Goal: Task Accomplishment & Management: Manage account settings

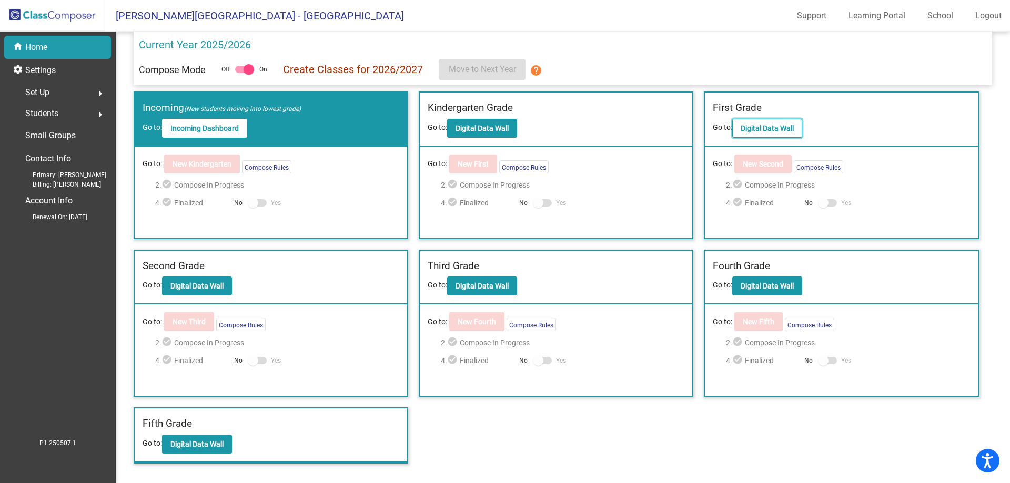
click at [785, 133] on b "Digital Data Wall" at bounding box center [766, 128] width 53 height 8
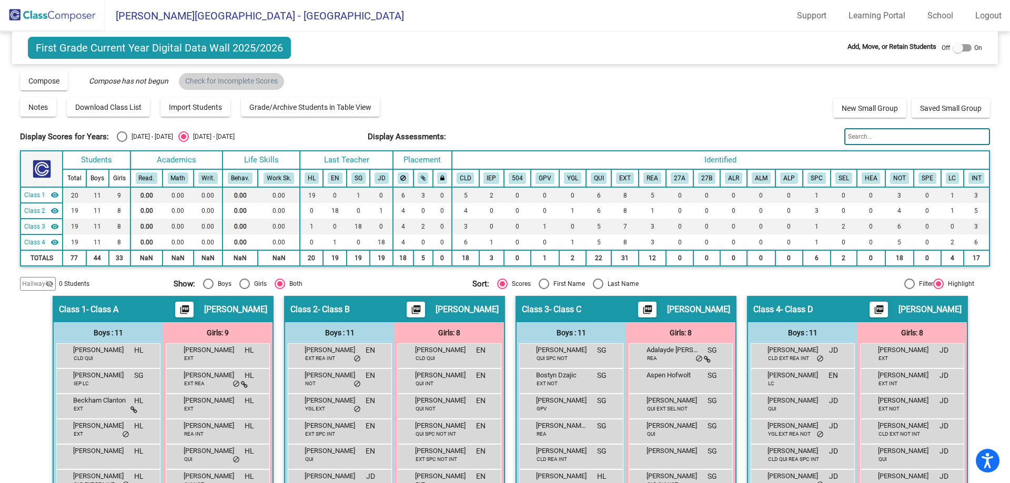
click at [869, 140] on input "text" at bounding box center [916, 136] width 145 height 17
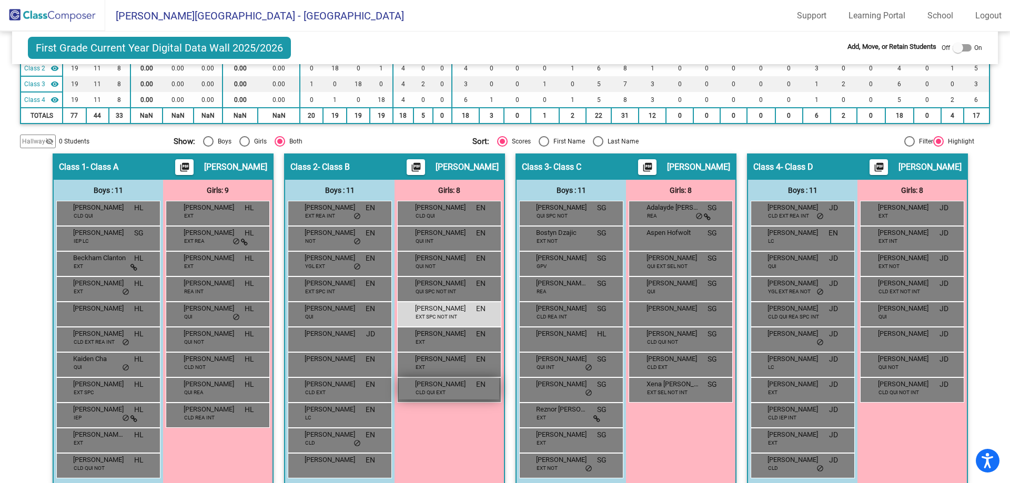
scroll to position [155, 0]
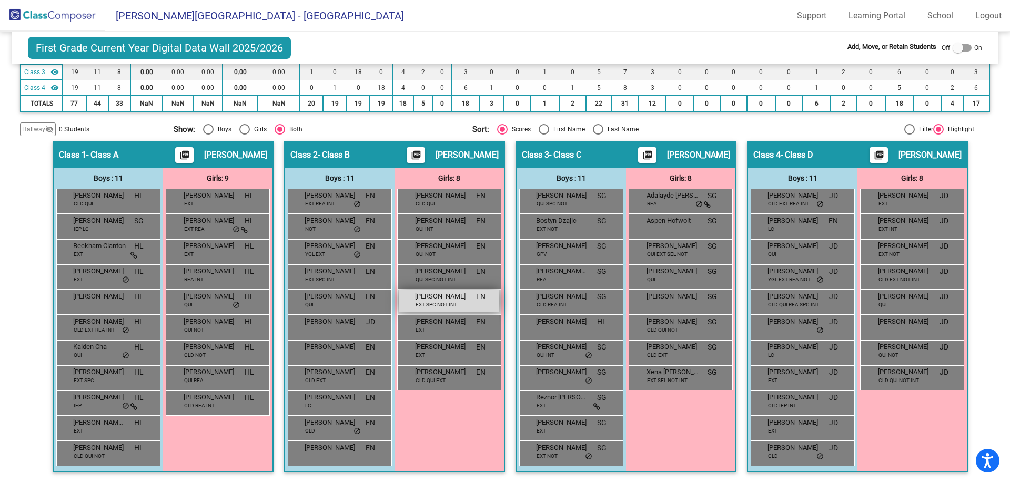
type input "hatte"
click at [456, 303] on div "[PERSON_NAME] EXT SPC NOT INT EN lock do_not_disturb_alt" at bounding box center [449, 301] width 100 height 22
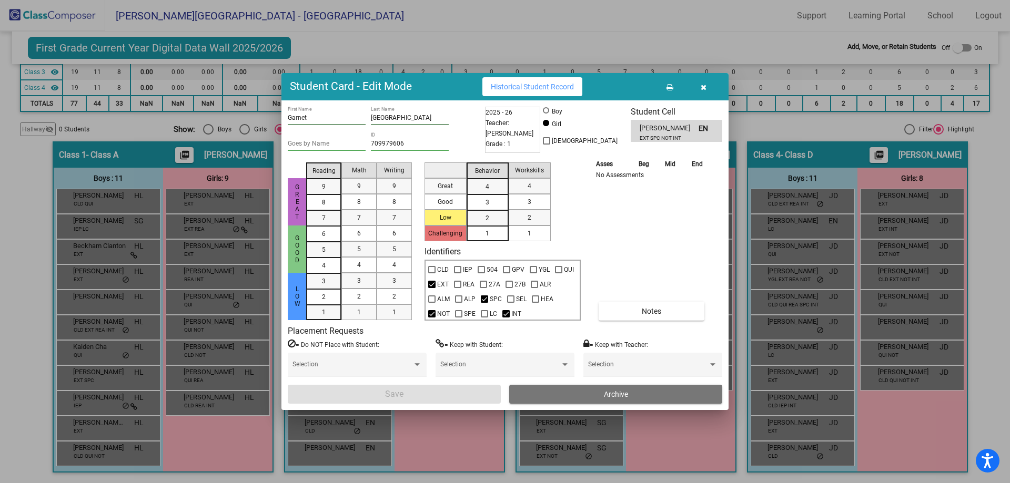
click at [591, 389] on button "Archive" at bounding box center [615, 394] width 213 height 19
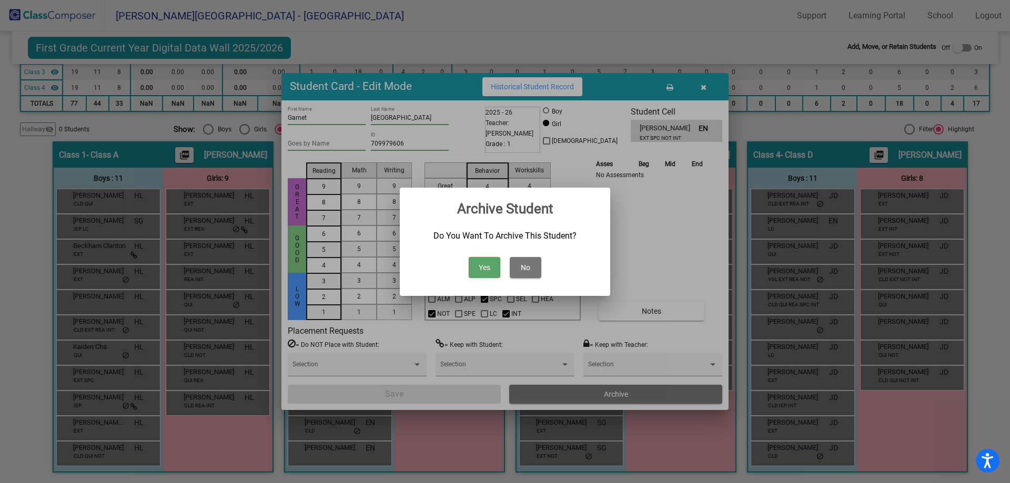
click at [487, 271] on button "Yes" at bounding box center [485, 267] width 32 height 21
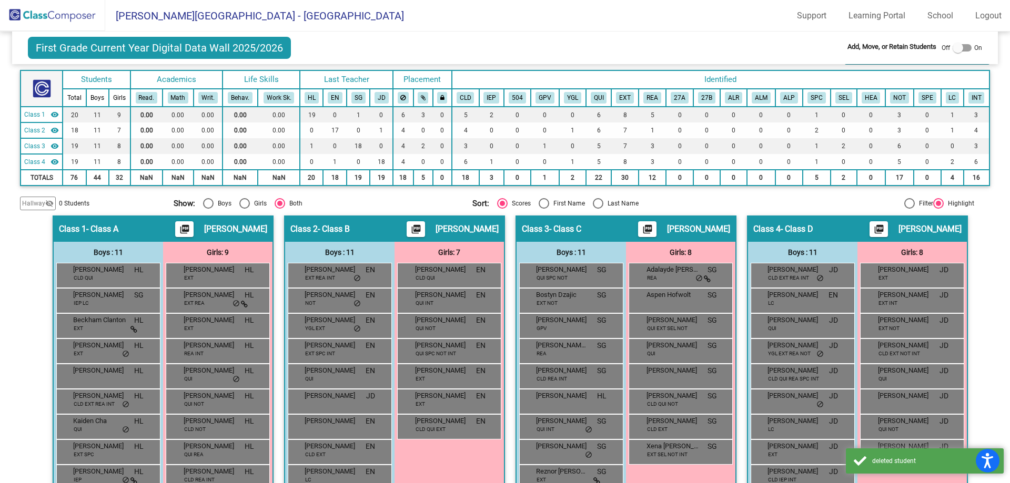
scroll to position [0, 0]
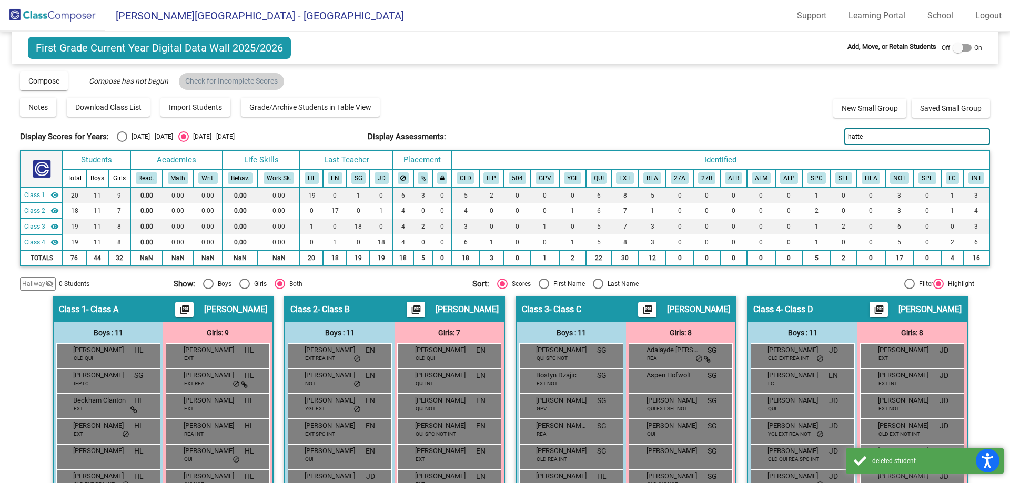
click at [57, 12] on img at bounding box center [52, 15] width 105 height 31
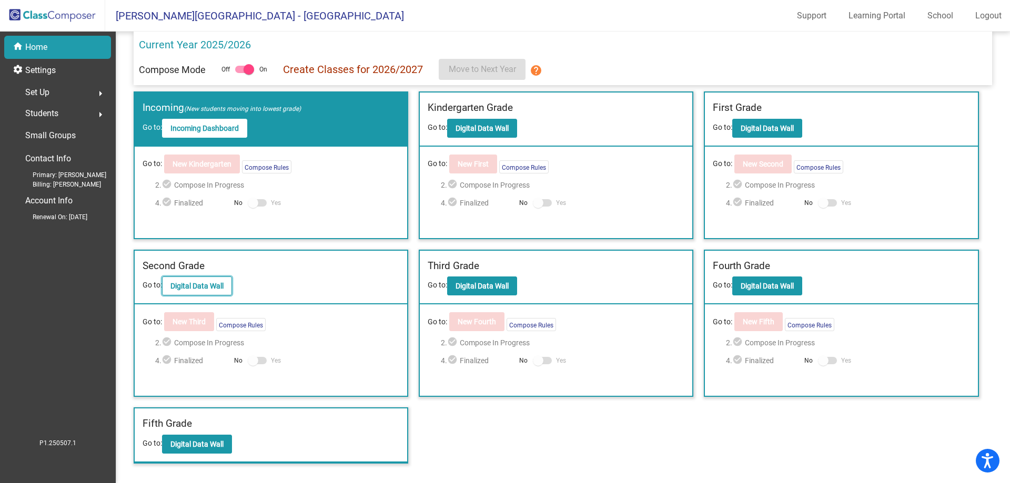
click at [192, 280] on button "Digital Data Wall" at bounding box center [197, 286] width 70 height 19
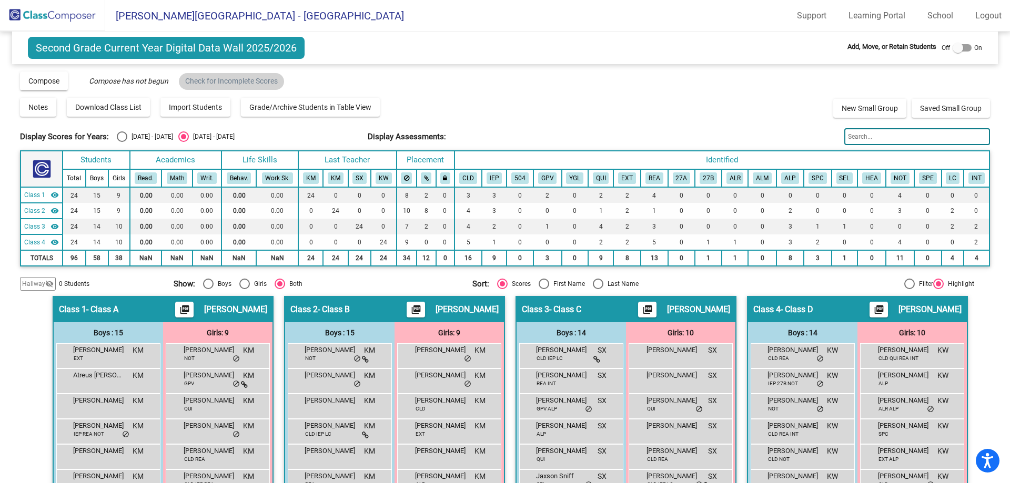
click at [903, 134] on input "text" at bounding box center [916, 136] width 145 height 17
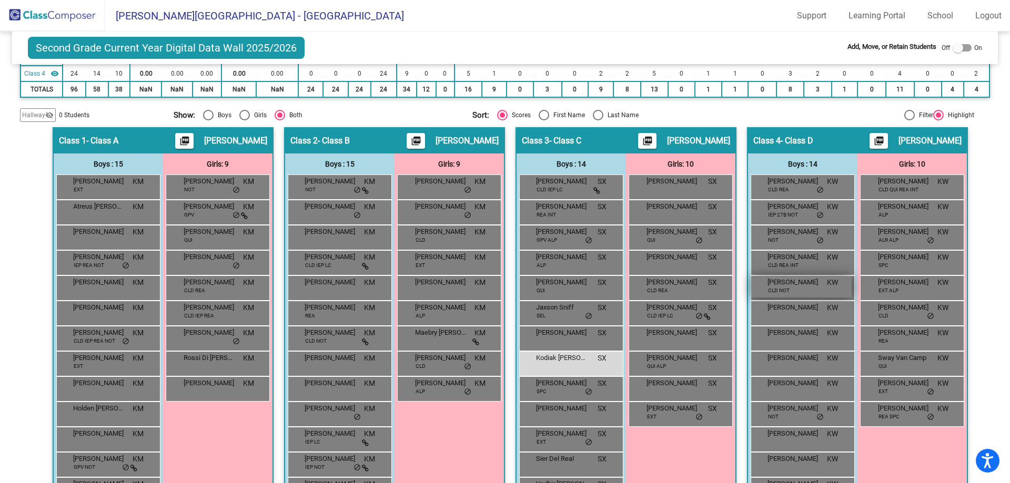
scroll to position [256, 0]
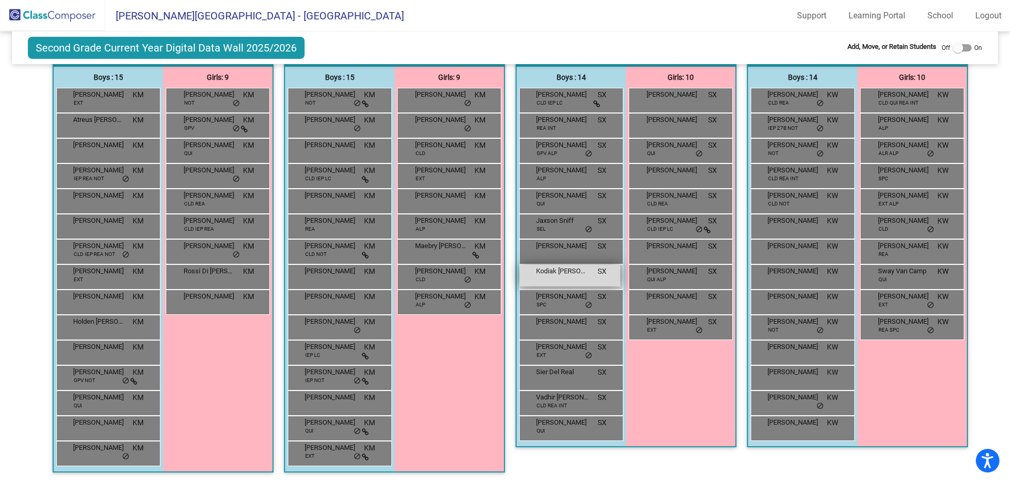
type input "[PERSON_NAME]"
click at [551, 284] on div "Kodiak [PERSON_NAME] SX lock do_not_disturb_alt" at bounding box center [570, 276] width 100 height 22
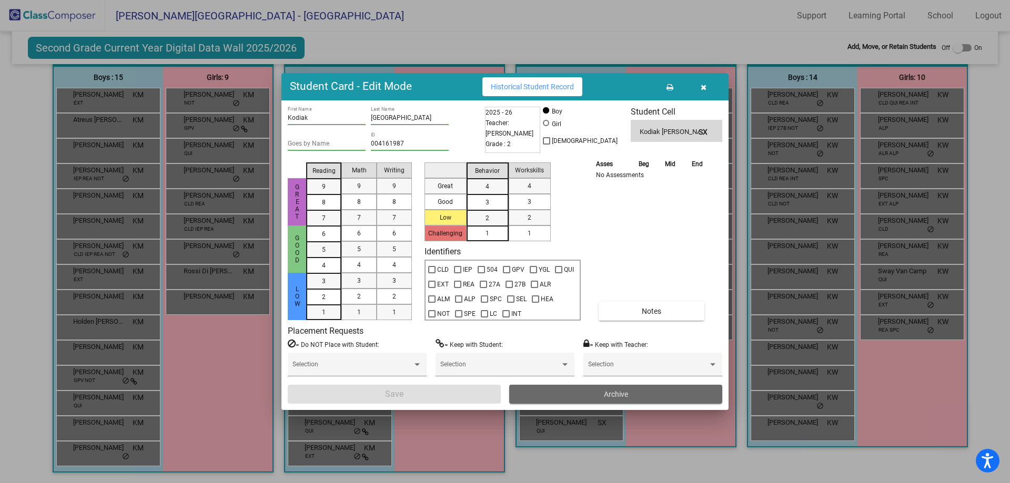
click at [619, 396] on span "Archive" at bounding box center [616, 394] width 24 height 8
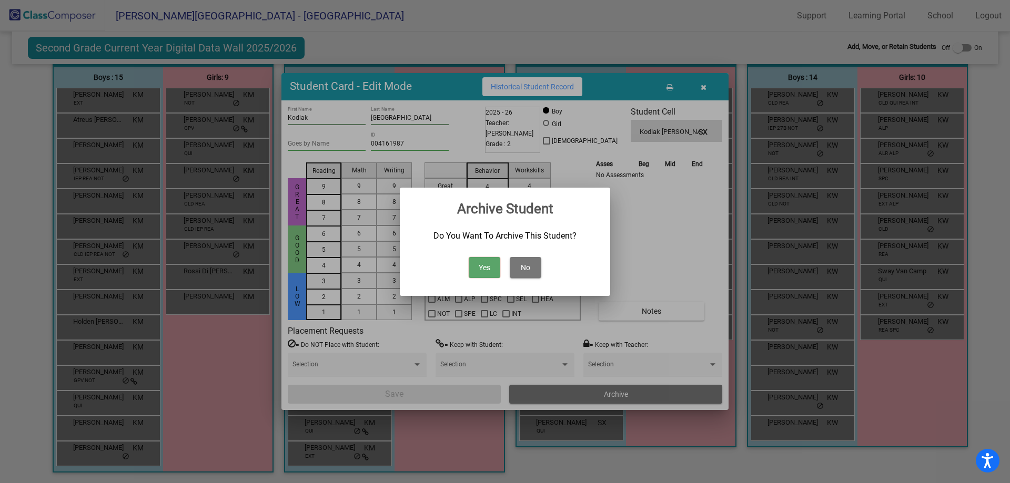
click at [480, 273] on button "Yes" at bounding box center [485, 267] width 32 height 21
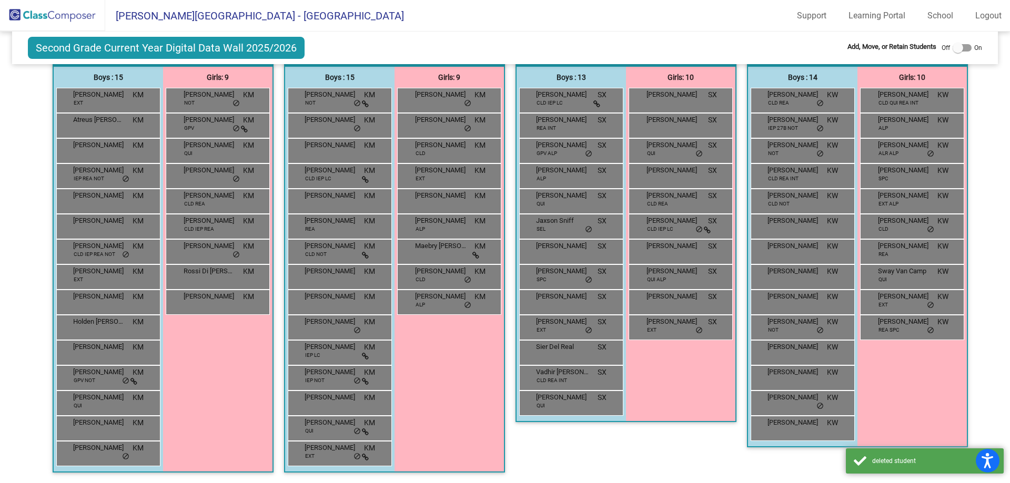
scroll to position [0, 0]
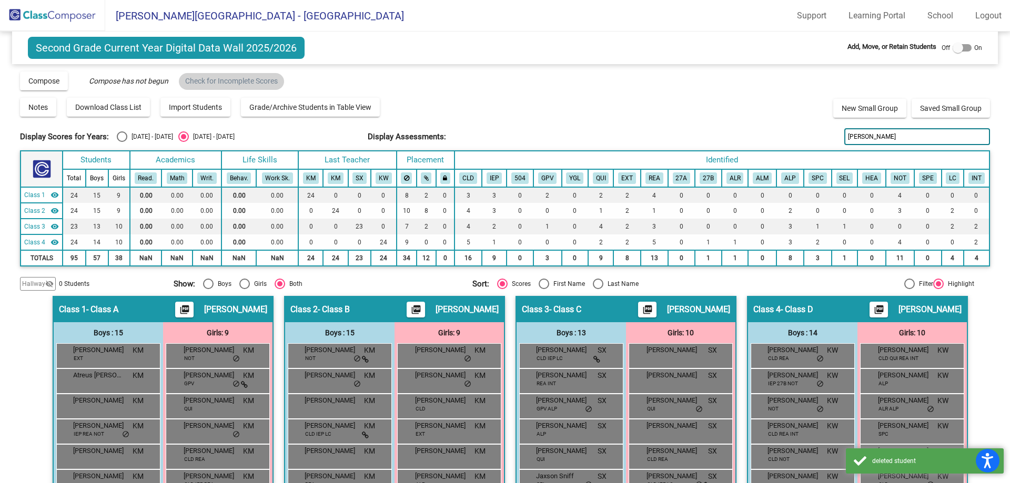
drag, startPoint x: 33, startPoint y: 16, endPoint x: 39, endPoint y: 23, distance: 9.3
click at [34, 16] on img at bounding box center [52, 15] width 105 height 31
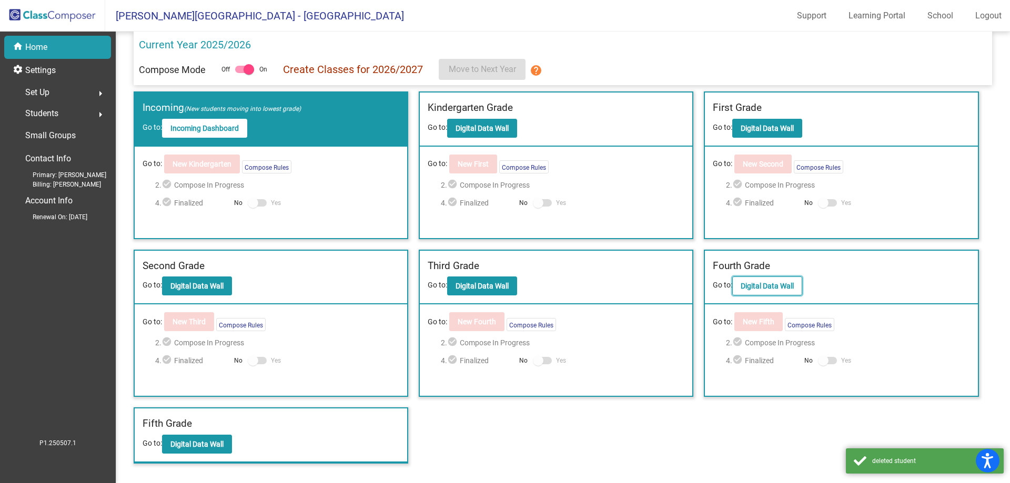
click at [756, 278] on button "Digital Data Wall" at bounding box center [767, 286] width 70 height 19
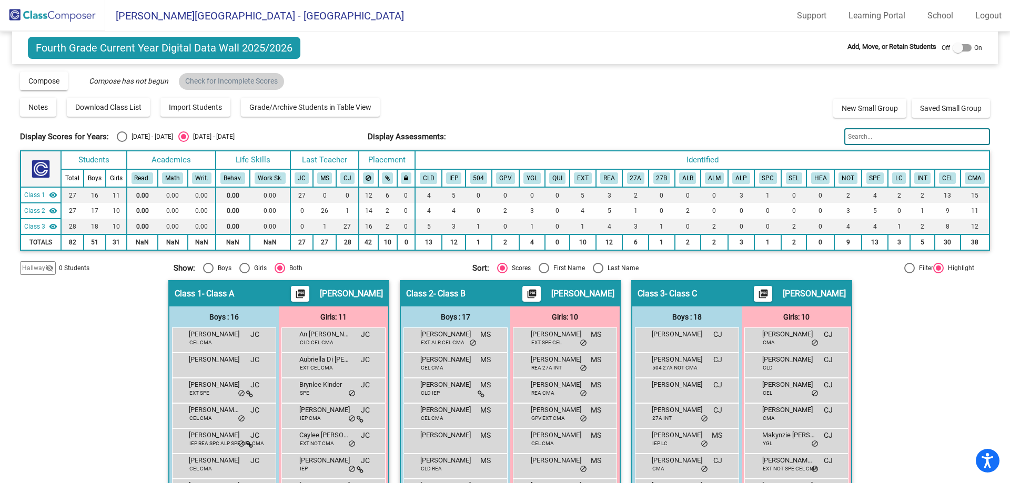
click at [866, 139] on input "text" at bounding box center [916, 136] width 145 height 17
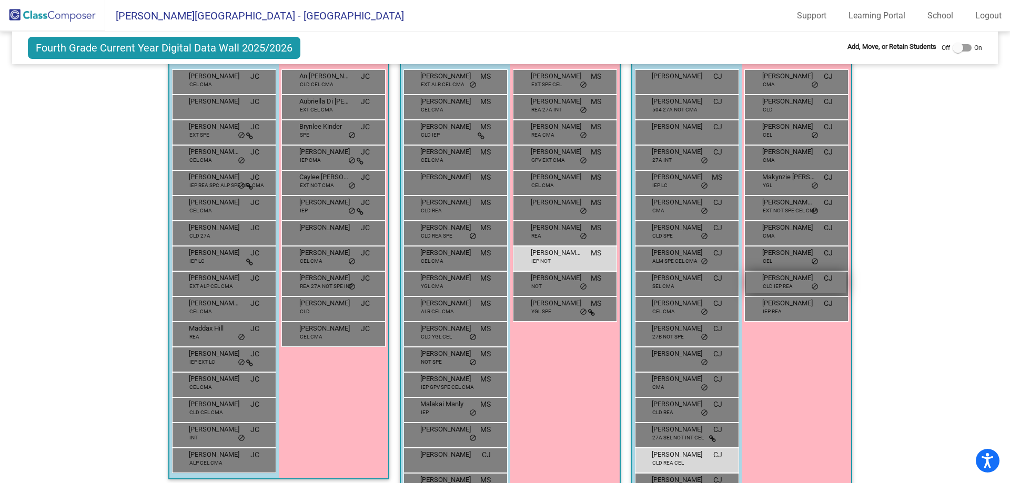
scroll to position [316, 0]
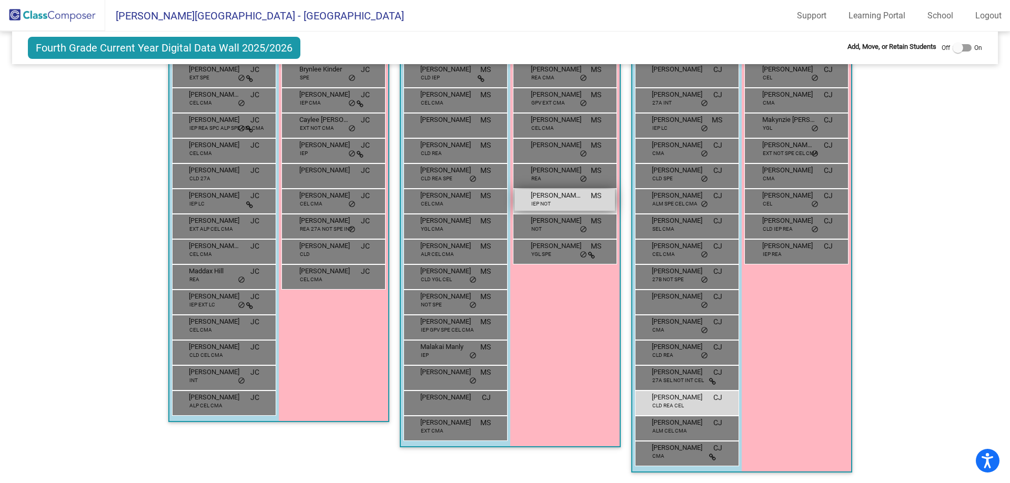
type input "[PERSON_NAME]"
click at [555, 207] on div "[PERSON_NAME] IEP NOT MS lock do_not_disturb_alt" at bounding box center [564, 200] width 100 height 22
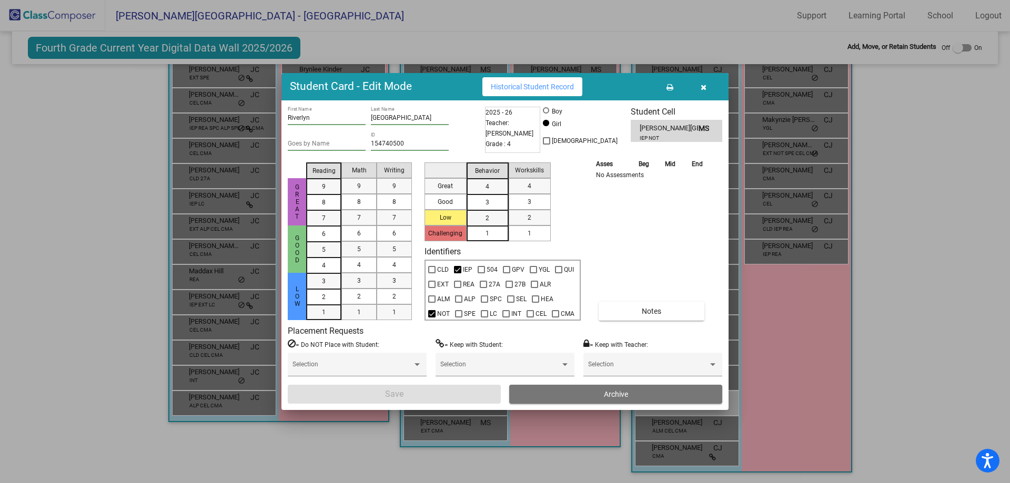
click at [613, 394] on span "Archive" at bounding box center [616, 394] width 24 height 8
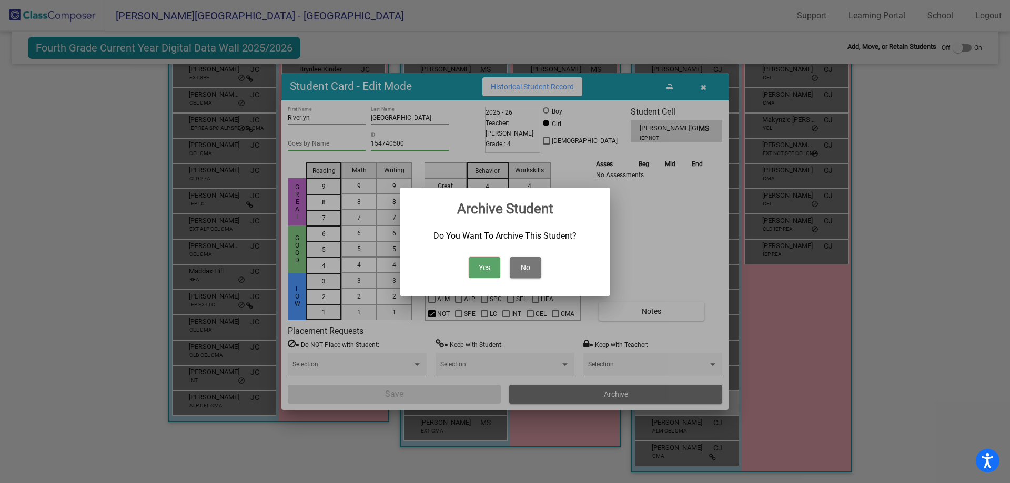
drag, startPoint x: 477, startPoint y: 270, endPoint x: 461, endPoint y: 290, distance: 26.1
click at [477, 270] on button "Yes" at bounding box center [485, 267] width 32 height 21
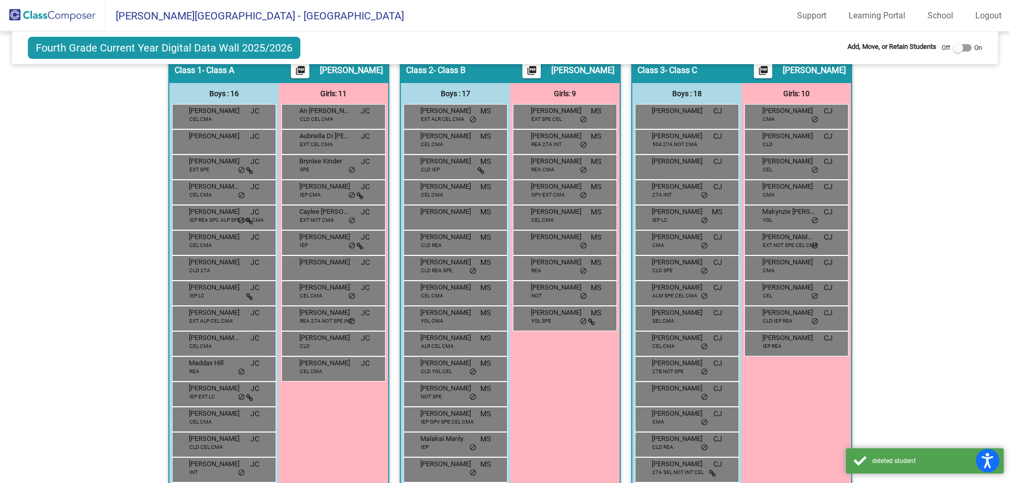
scroll to position [53, 0]
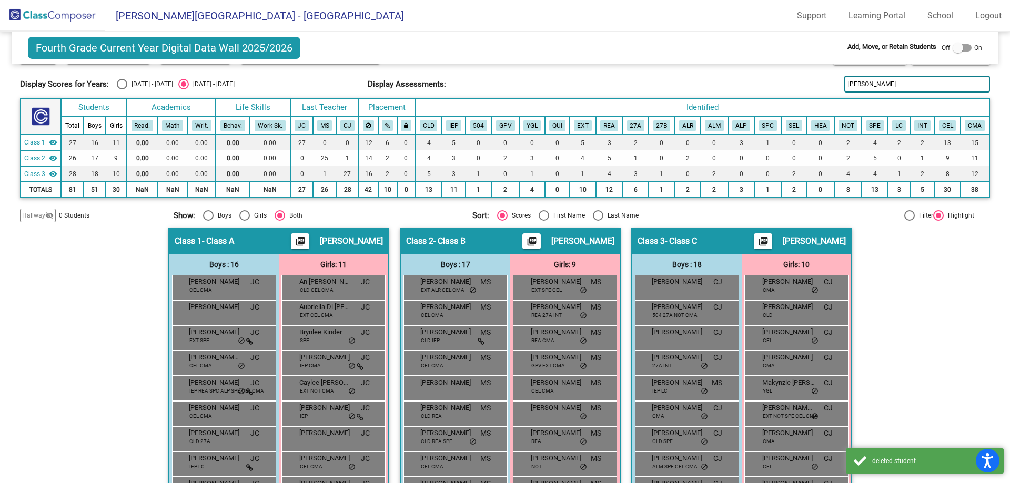
click at [67, 22] on img at bounding box center [52, 15] width 105 height 31
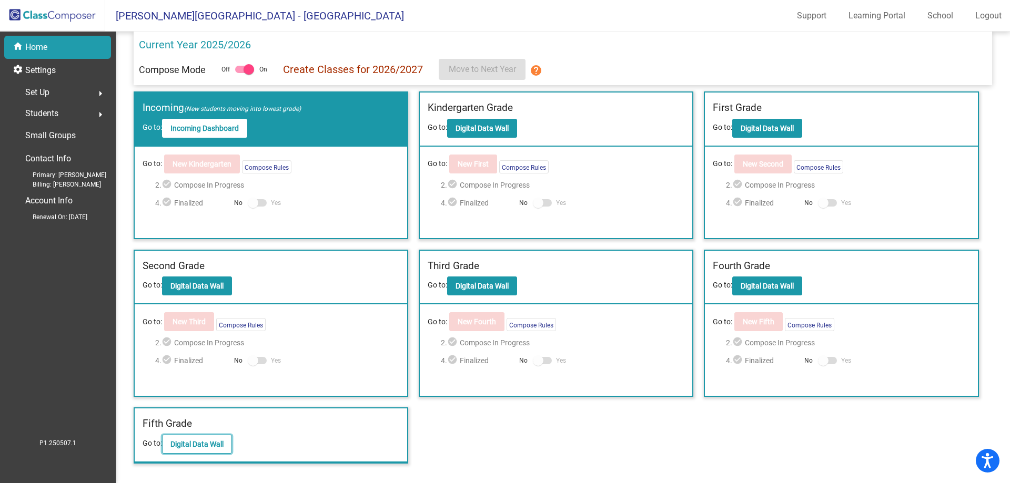
click at [191, 450] on button "Digital Data Wall" at bounding box center [197, 444] width 70 height 19
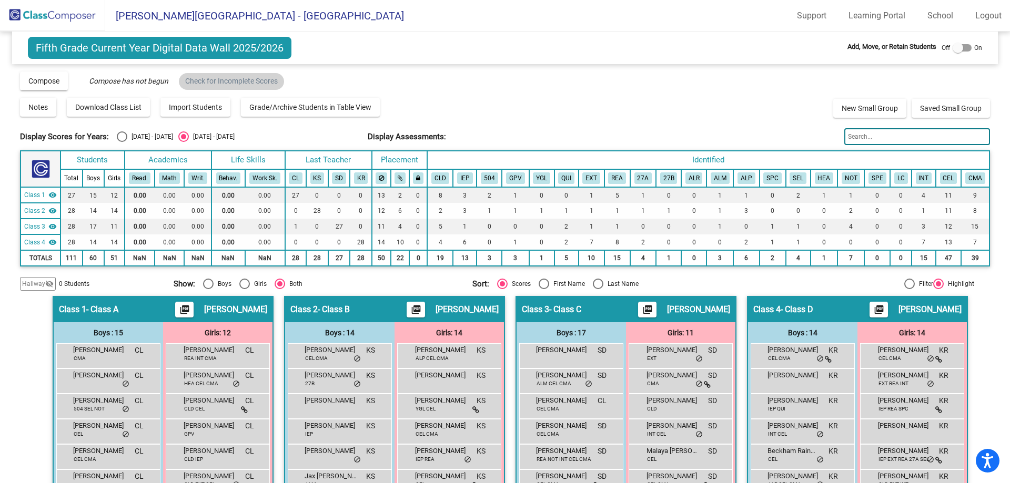
drag, startPoint x: 851, startPoint y: 147, endPoint x: 852, endPoint y: 141, distance: 6.3
click at [852, 146] on div "Display Scores for Years: [DATE] - [DATE] [DATE] - [DATE] Grade/Archive Student…" at bounding box center [504, 180] width 969 height 220
click at [852, 140] on input "text" at bounding box center [916, 136] width 145 height 17
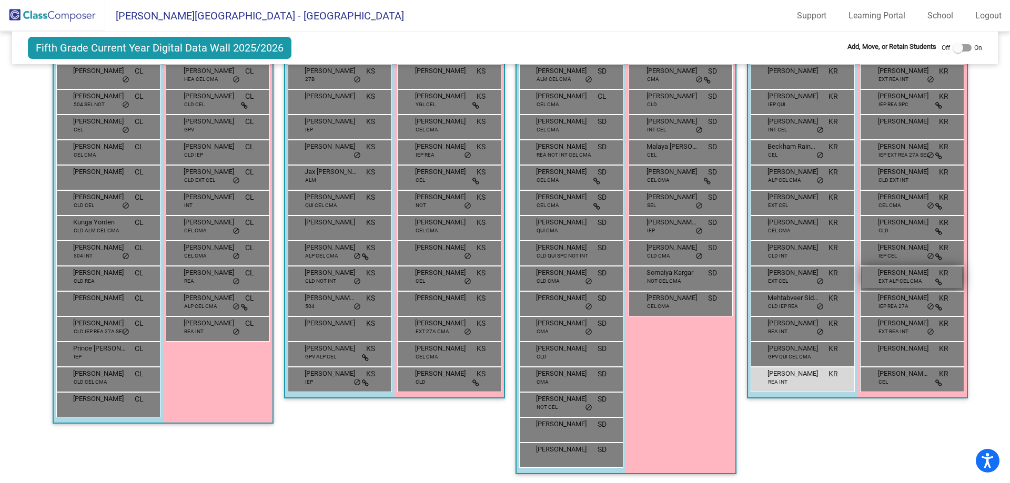
scroll to position [306, 0]
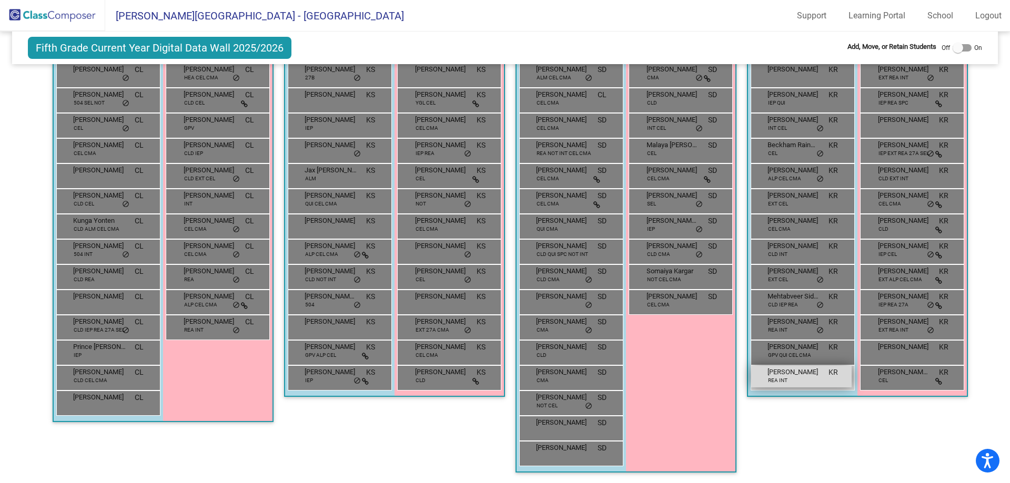
type input "[PERSON_NAME]"
click at [823, 378] on div "[PERSON_NAME] [PERSON_NAME] INT KR lock do_not_disturb_alt" at bounding box center [801, 377] width 100 height 22
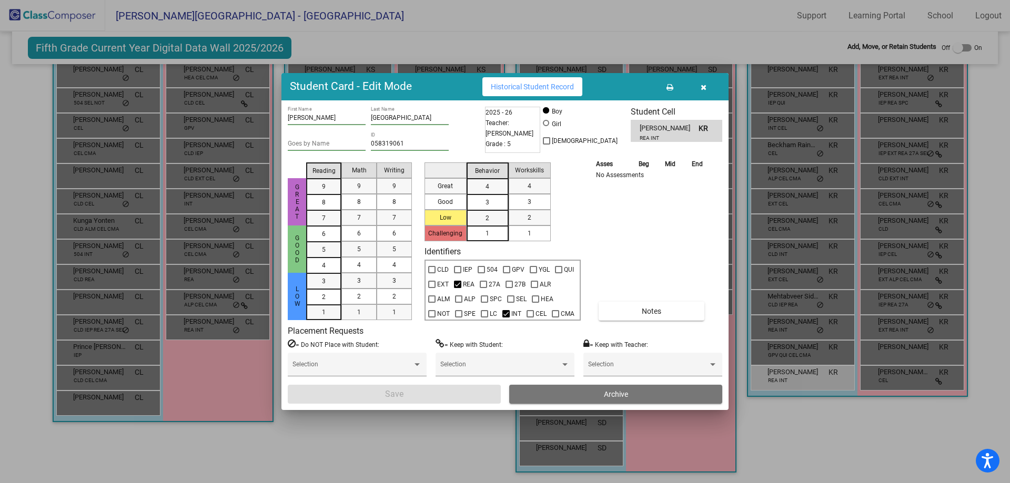
click at [633, 391] on button "Archive" at bounding box center [615, 394] width 213 height 19
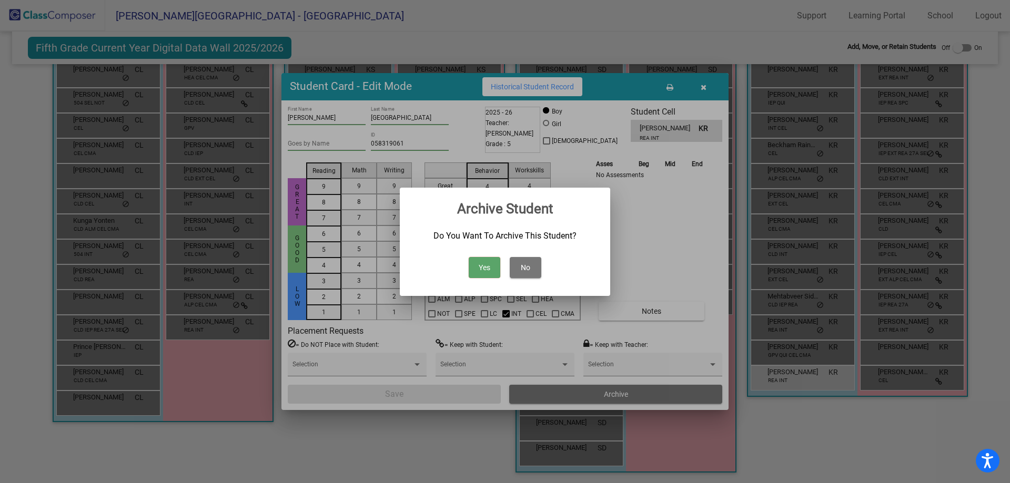
click at [479, 276] on button "Yes" at bounding box center [485, 267] width 32 height 21
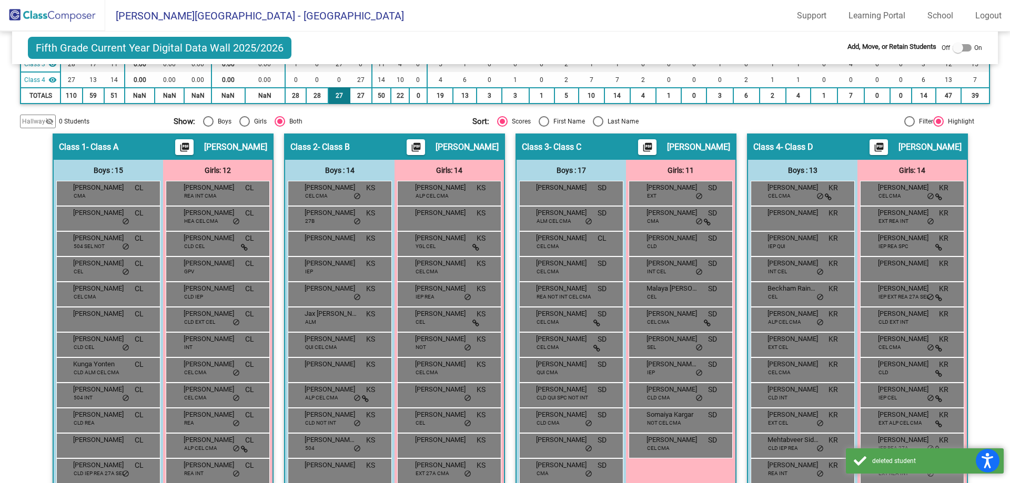
scroll to position [0, 0]
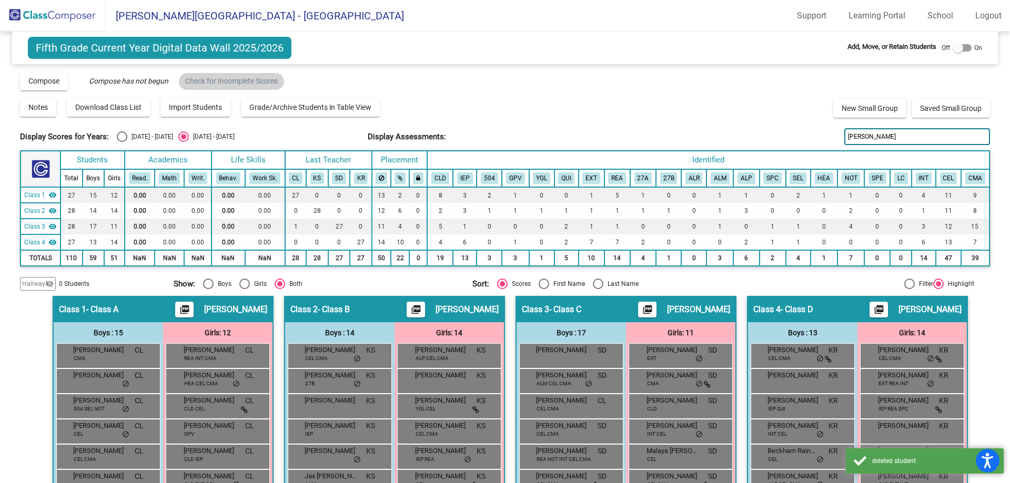
click at [59, 5] on img at bounding box center [52, 15] width 105 height 31
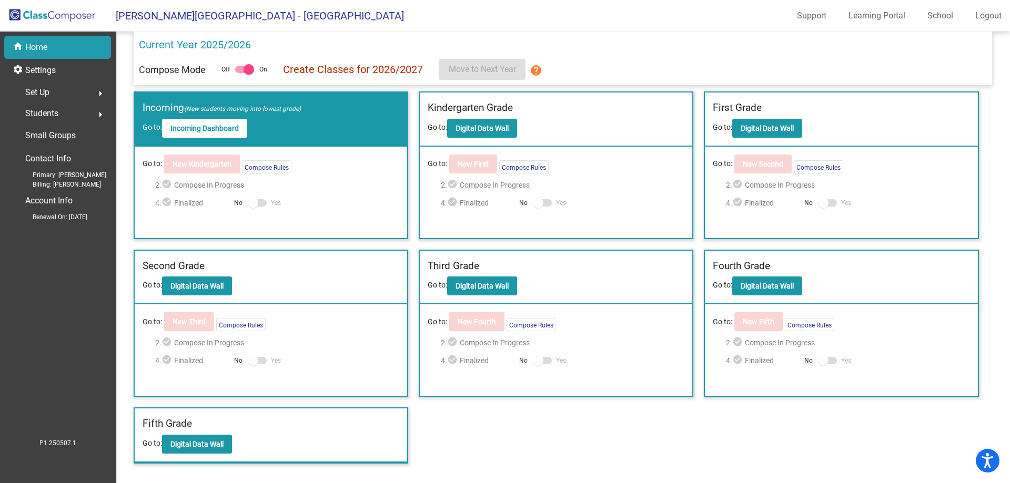
click at [34, 99] on span "Set Up" at bounding box center [37, 92] width 24 height 15
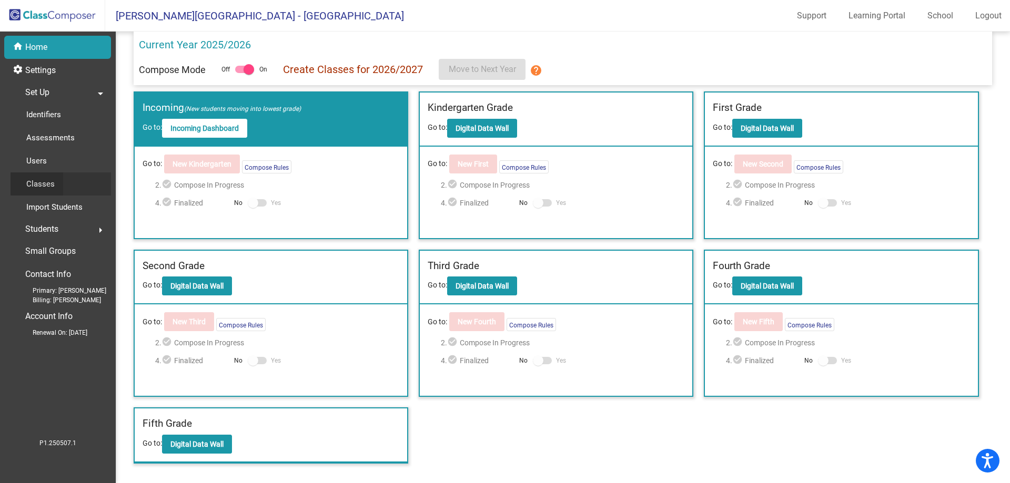
click at [46, 190] on p "Classes" at bounding box center [40, 184] width 28 height 13
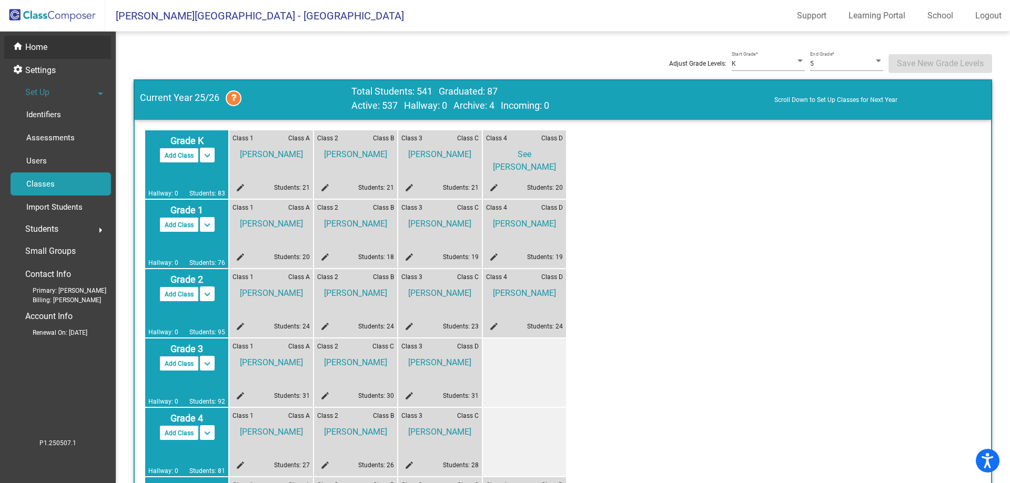
click at [69, 50] on div "home Home" at bounding box center [57, 47] width 107 height 23
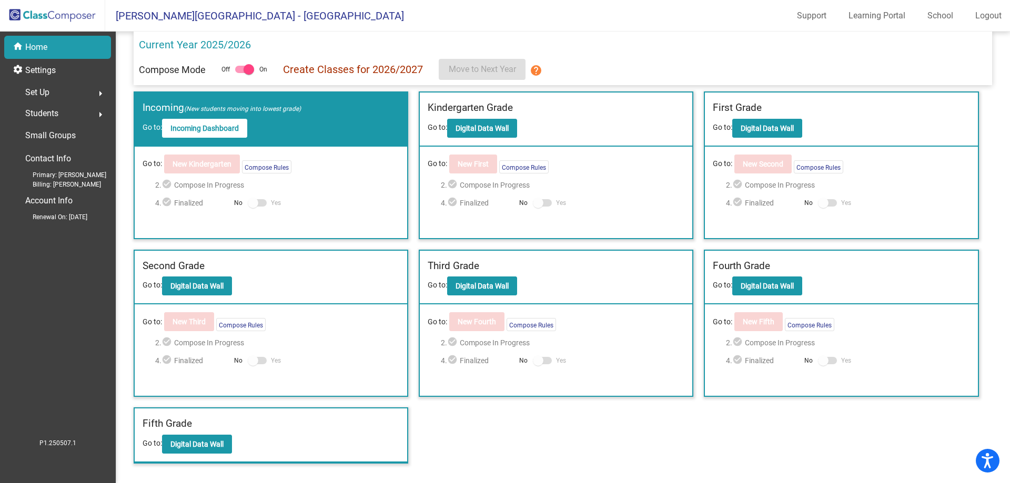
click at [190, 430] on label "Fifth Grade" at bounding box center [167, 423] width 49 height 15
click at [188, 438] on button "Digital Data Wall" at bounding box center [197, 444] width 70 height 19
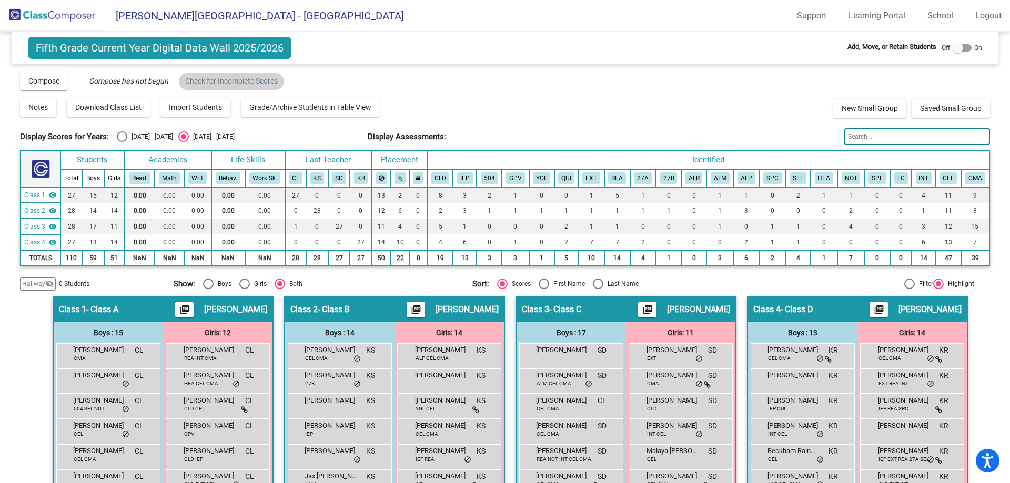
click at [887, 137] on input "text" at bounding box center [916, 136] width 145 height 17
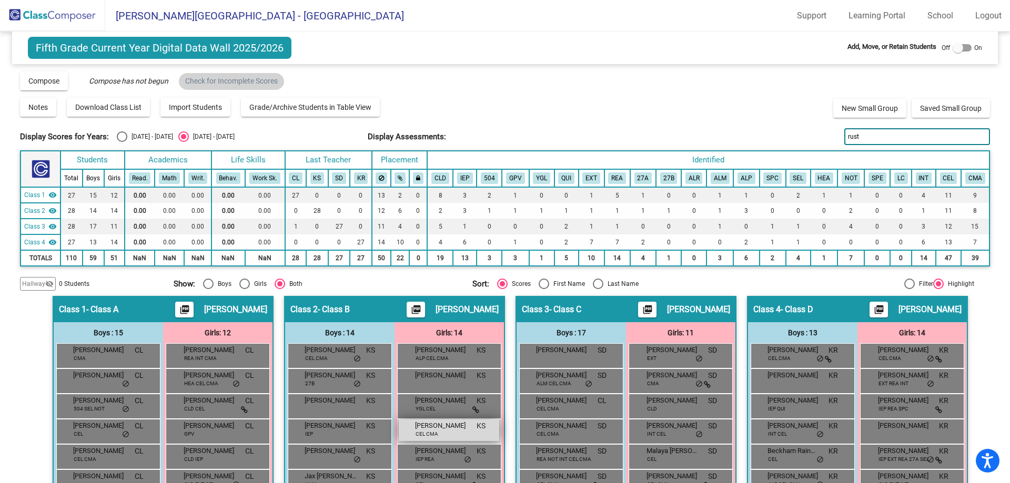
click at [449, 427] on span "[PERSON_NAME]" at bounding box center [441, 426] width 53 height 11
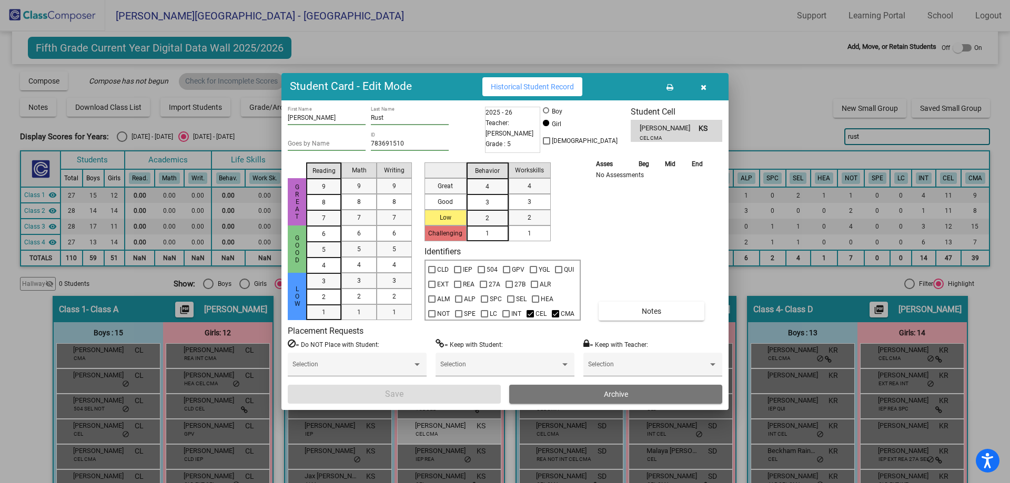
click at [636, 384] on div "Selection" at bounding box center [652, 369] width 139 height 32
click at [629, 393] on button "Archive" at bounding box center [615, 394] width 213 height 19
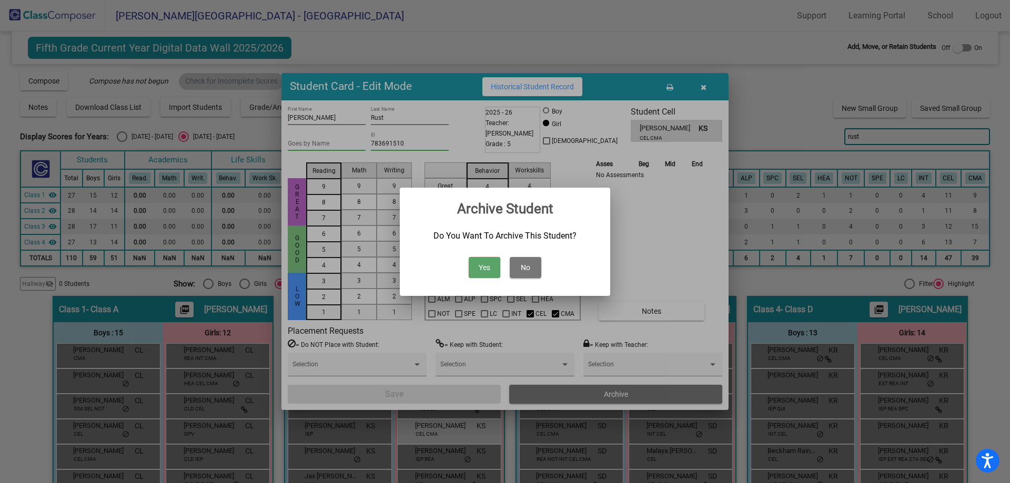
click at [492, 270] on button "Yes" at bounding box center [485, 267] width 32 height 21
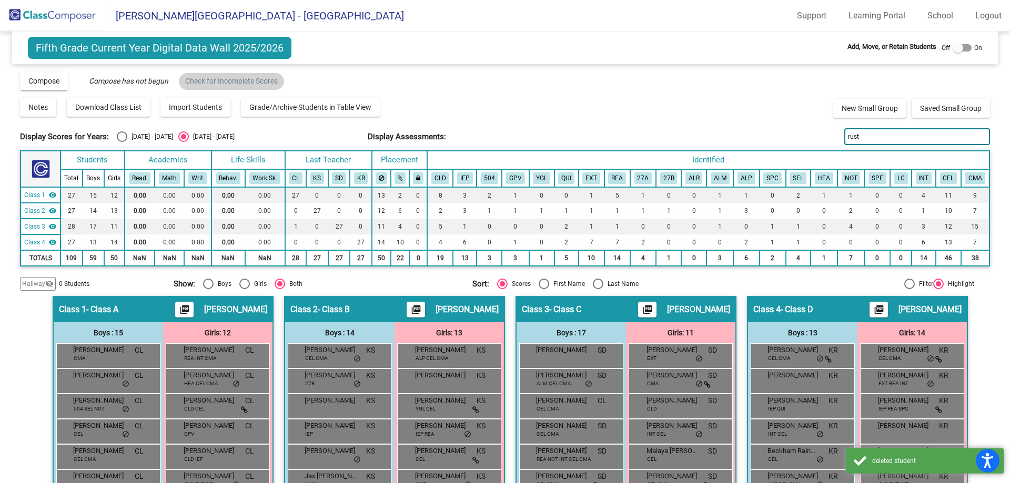
click at [881, 137] on input "rust" at bounding box center [916, 136] width 145 height 17
click at [880, 136] on input "rust" at bounding box center [916, 136] width 145 height 17
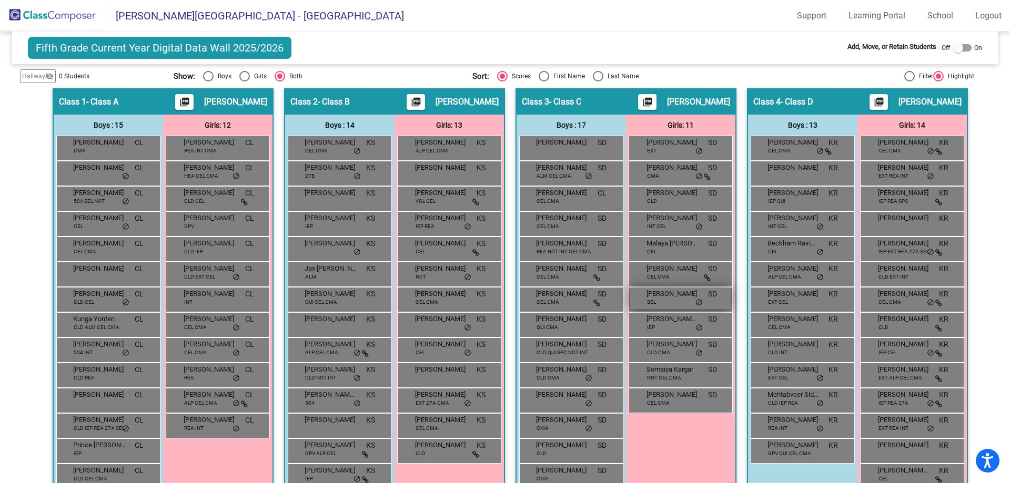
scroll to position [306, 0]
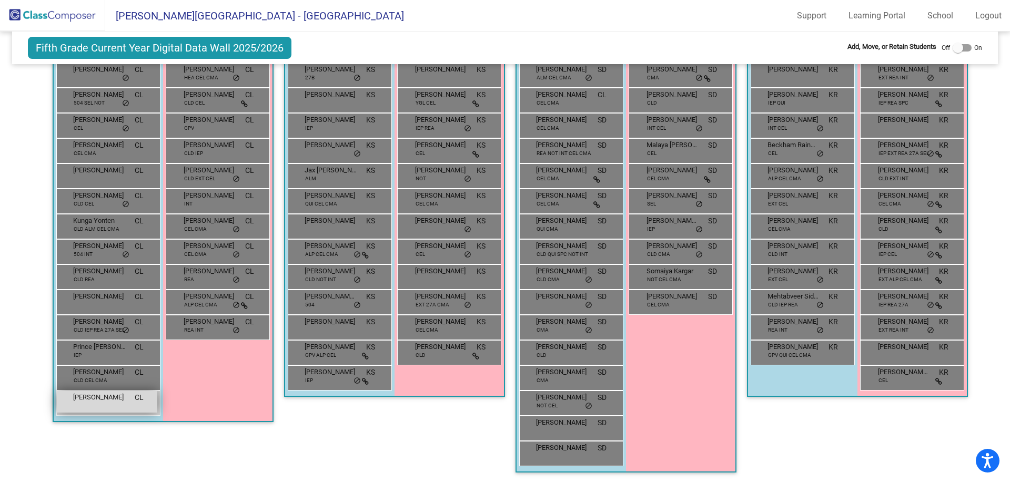
type input "flem"
click at [128, 408] on div "[PERSON_NAME] [PERSON_NAME] lock do_not_disturb_alt" at bounding box center [107, 402] width 100 height 22
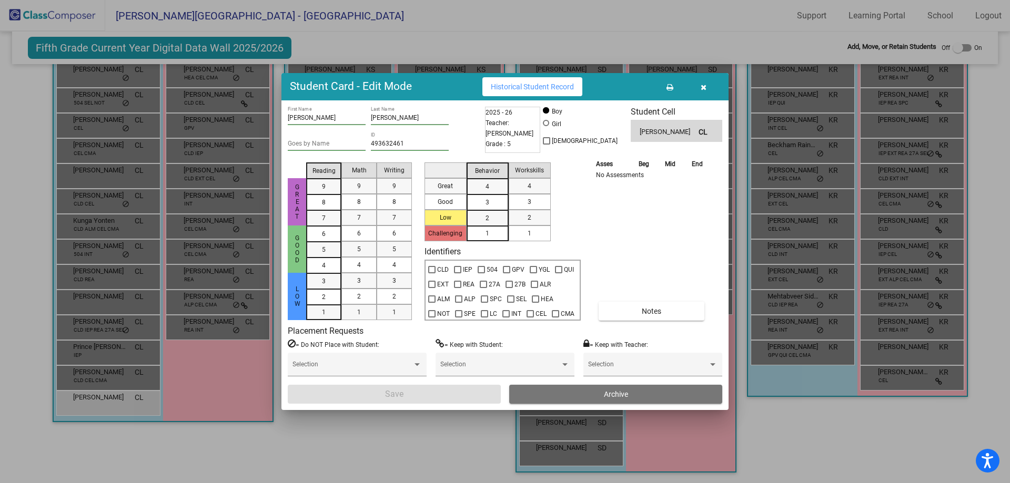
click at [630, 391] on button "Archive" at bounding box center [615, 394] width 213 height 19
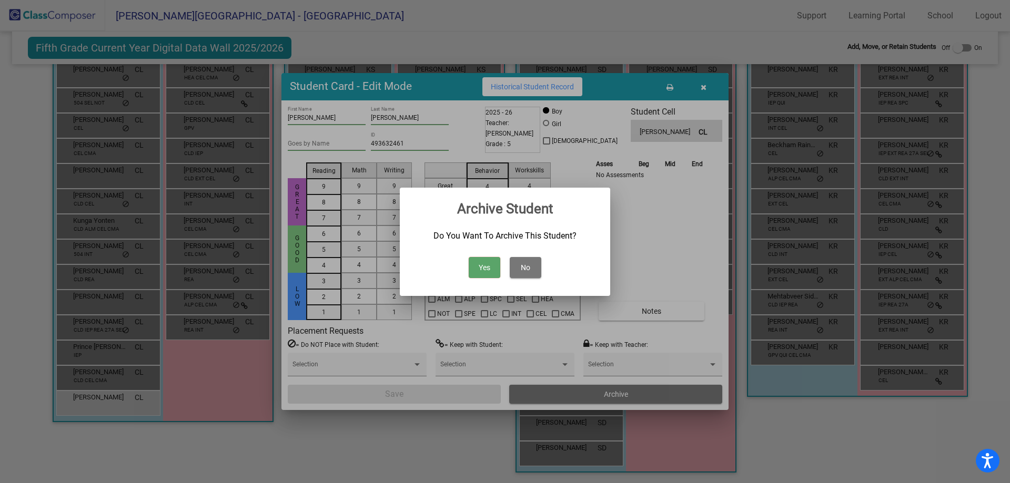
click at [472, 260] on button "Yes" at bounding box center [485, 267] width 32 height 21
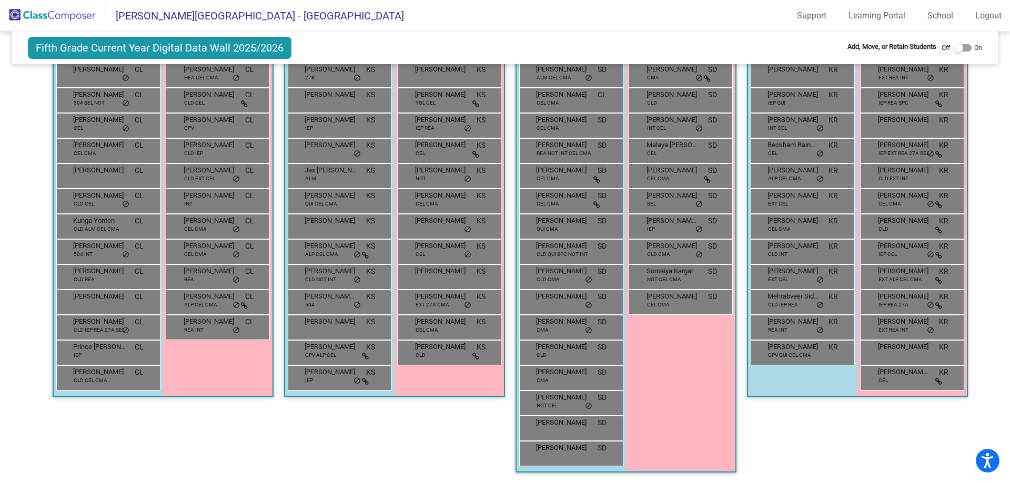
drag, startPoint x: 581, startPoint y: 378, endPoint x: 187, endPoint y: 383, distance: 393.4
click at [96, 298] on div "Hallway - Hallway Class picture_as_pdf Add Student First Name Last Name Student…" at bounding box center [504, 236] width 969 height 493
drag, startPoint x: 241, startPoint y: 436, endPoint x: 510, endPoint y: 383, distance: 273.9
click at [242, 436] on div "Class 1 - Class A picture_as_pdf [PERSON_NAME] Add Student First Name Last Name…" at bounding box center [163, 236] width 221 height 493
click at [958, 49] on div at bounding box center [961, 47] width 19 height 7
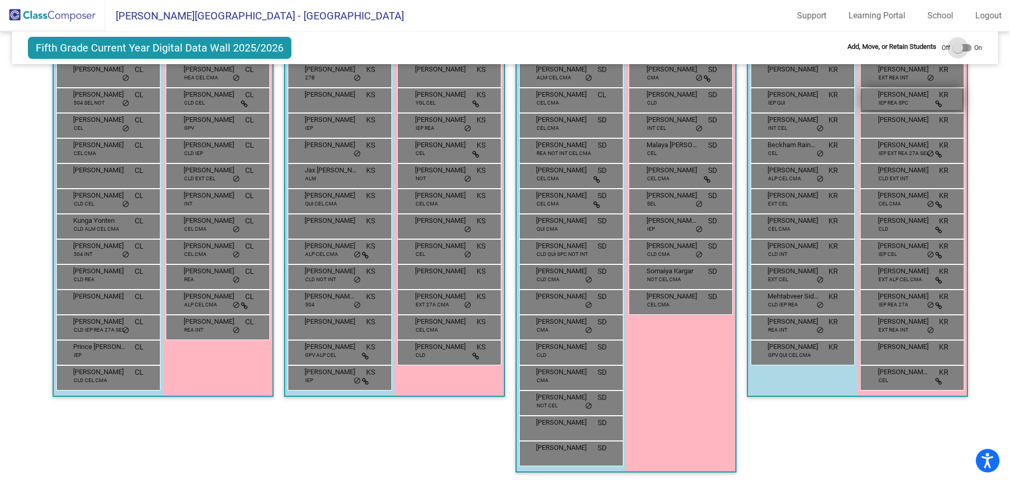
checkbox input "true"
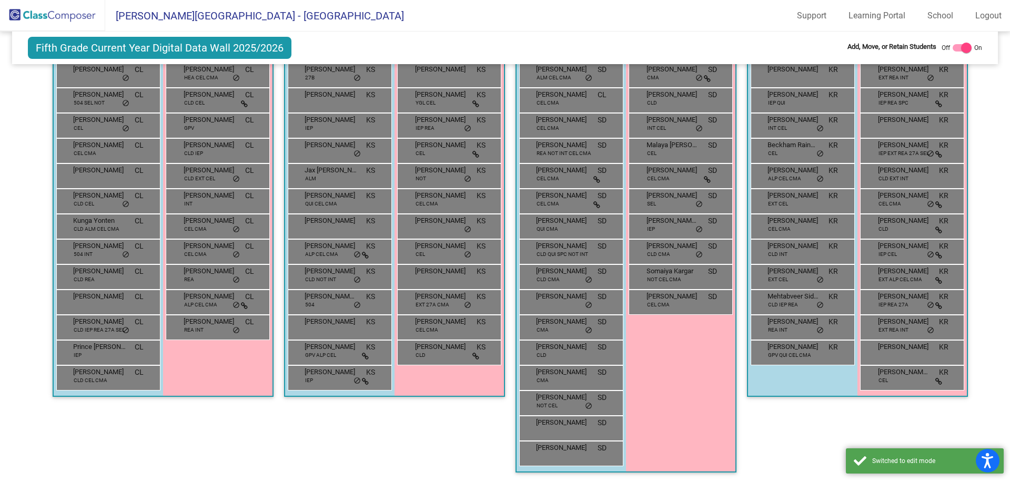
click at [0, 0] on div "Girls: 11 [PERSON_NAME] EXT SD lock do_not_disturb_alt [PERSON_NAME] CMA SD loc…" at bounding box center [0, 0] width 0 height 0
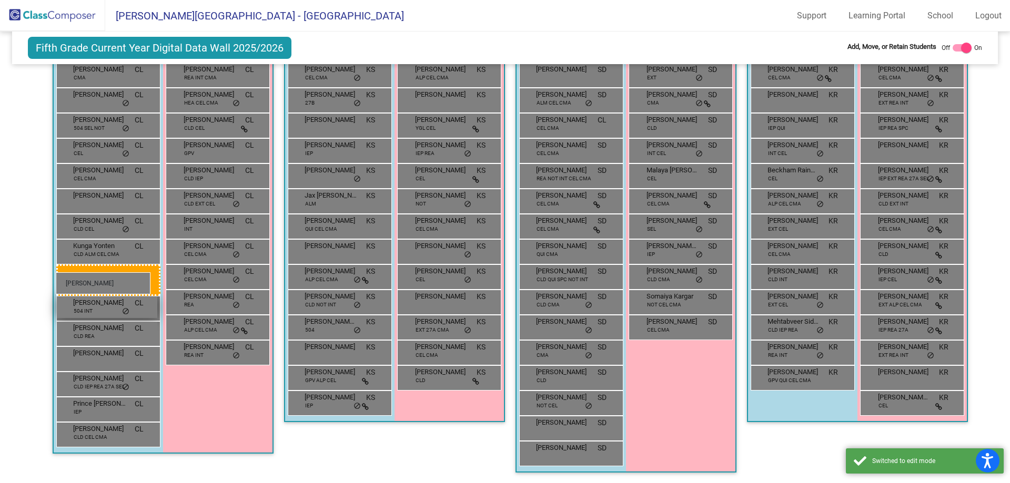
drag, startPoint x: 504, startPoint y: 378, endPoint x: 57, endPoint y: 272, distance: 459.2
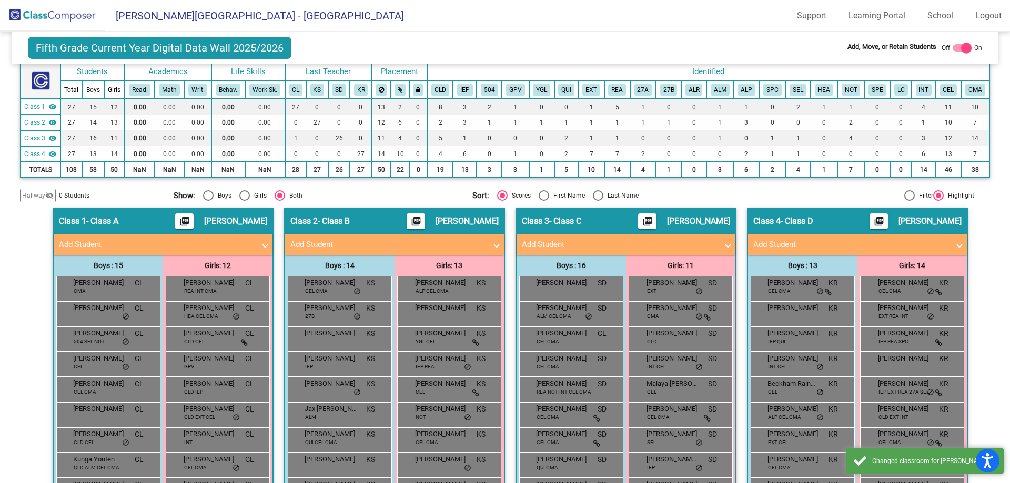
scroll to position [0, 0]
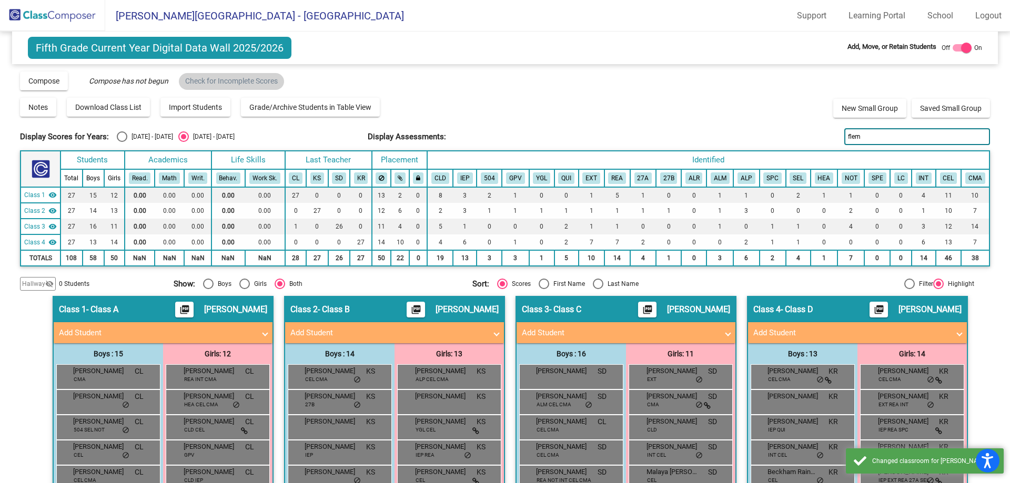
click at [71, 18] on img at bounding box center [52, 15] width 105 height 31
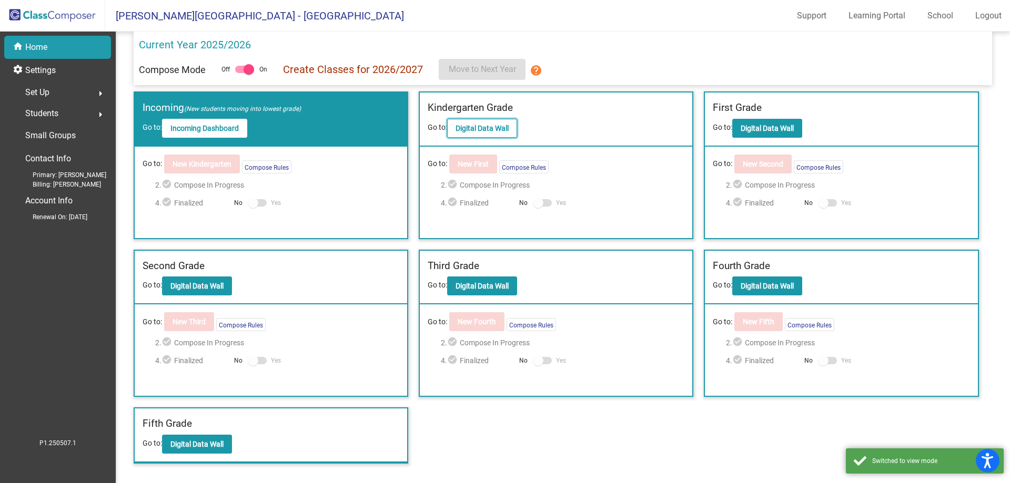
click at [478, 128] on b "Digital Data Wall" at bounding box center [481, 128] width 53 height 8
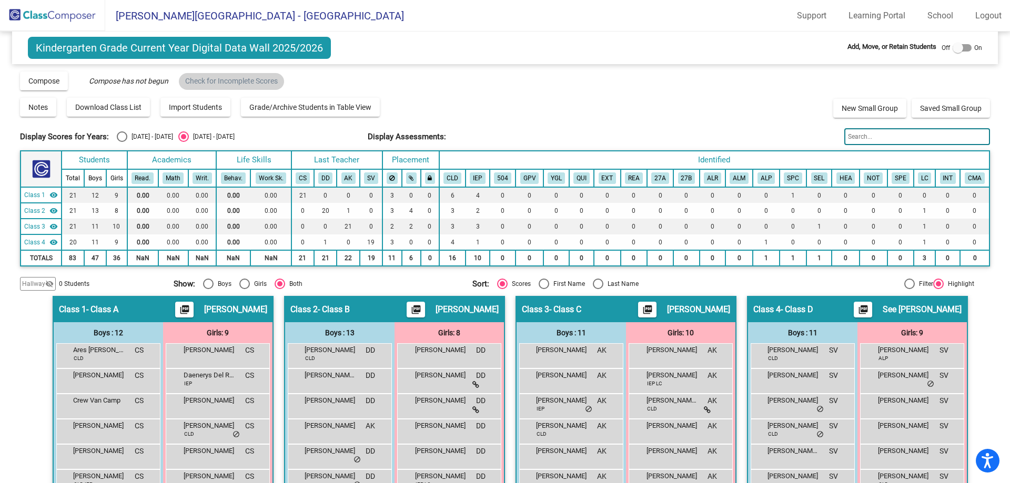
click at [11, 17] on img at bounding box center [52, 15] width 105 height 31
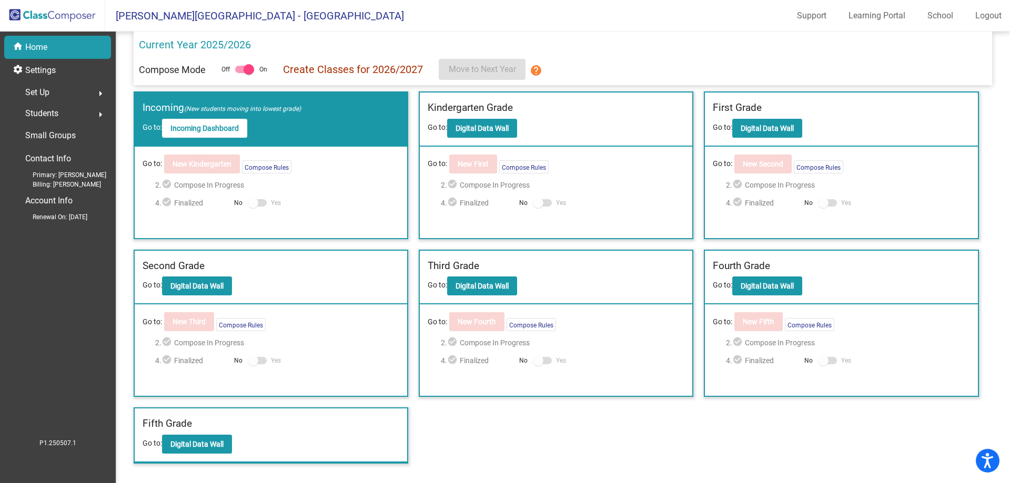
click at [755, 118] on div "First Grade" at bounding box center [841, 109] width 257 height 18
click at [757, 126] on b "Digital Data Wall" at bounding box center [766, 128] width 53 height 8
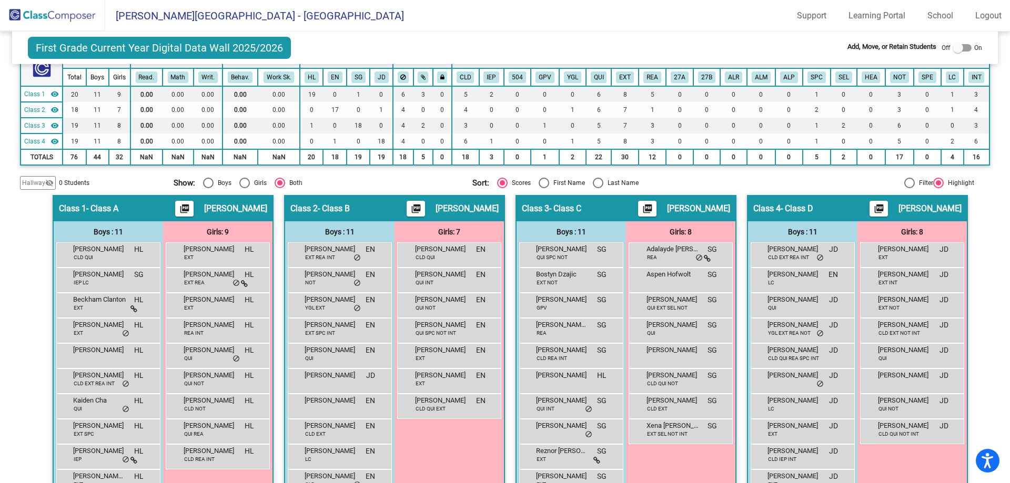
scroll to position [105, 0]
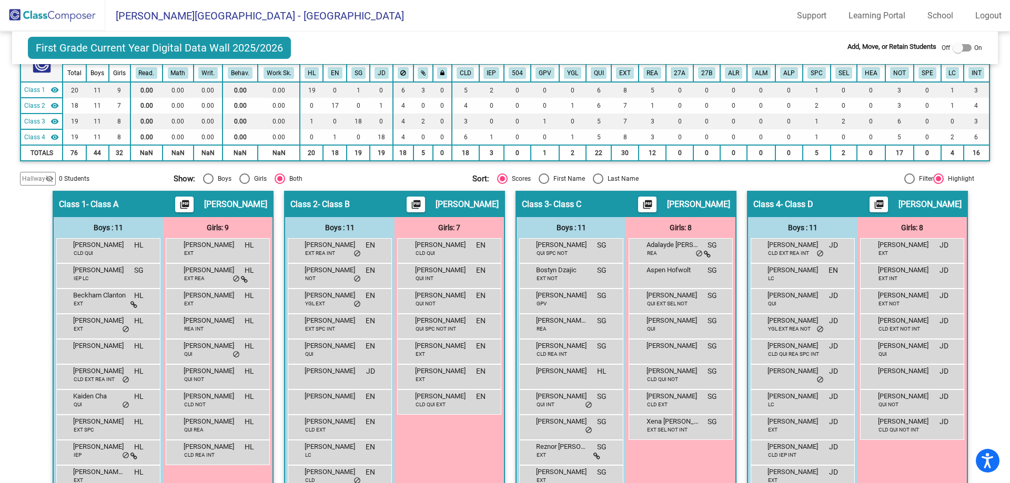
drag, startPoint x: 205, startPoint y: 248, endPoint x: 390, endPoint y: 249, distance: 184.6
click at [413, 251] on div "Hallway - Hallway Class picture_as_pdf Add Student First Name Last Name Student…" at bounding box center [504, 362] width 969 height 342
click at [0, 0] on div "Girls: 9" at bounding box center [0, 0] width 0 height 0
click at [961, 43] on label at bounding box center [961, 48] width 19 height 13
checkbox input "true"
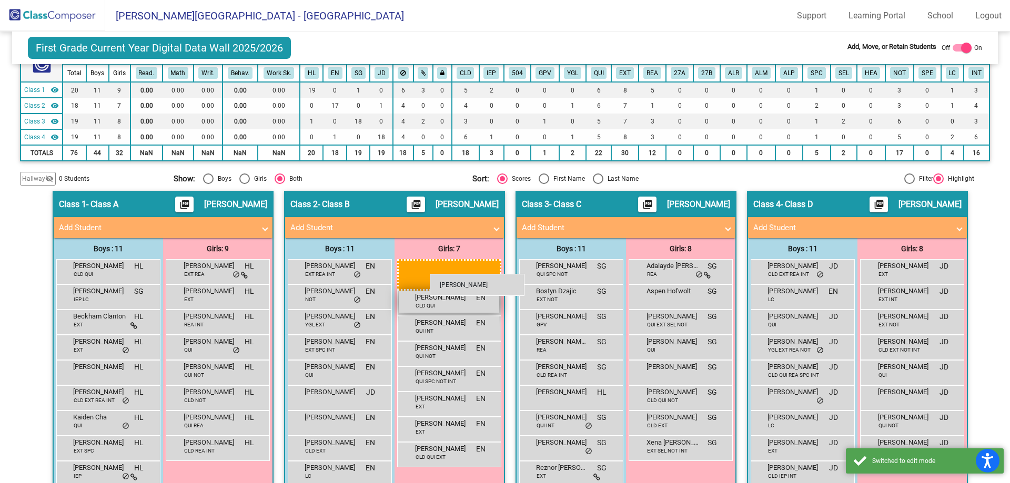
drag, startPoint x: 247, startPoint y: 268, endPoint x: 425, endPoint y: 269, distance: 178.3
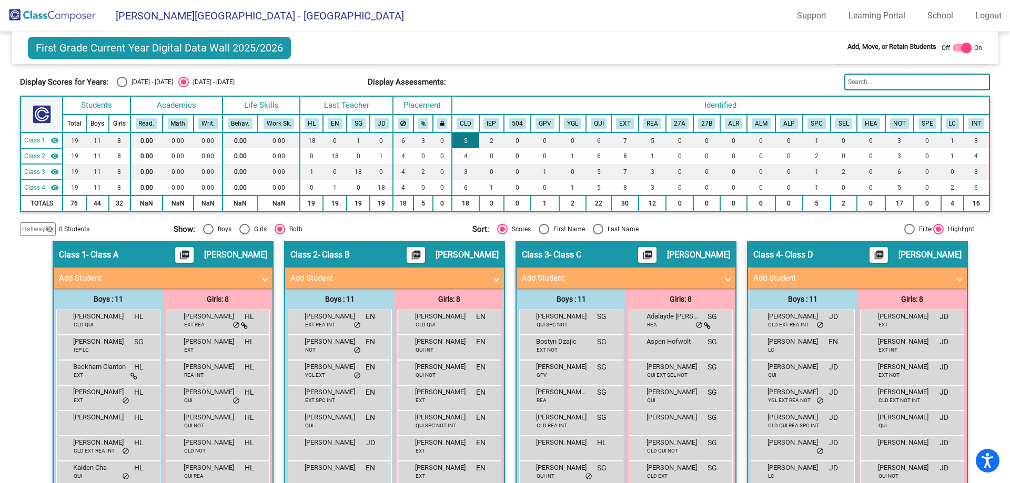
scroll to position [0, 0]
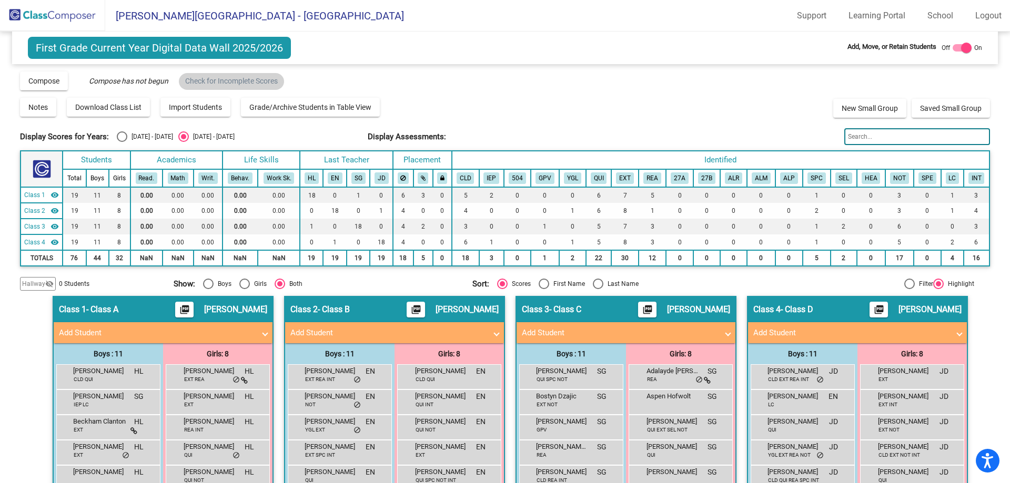
click at [39, 11] on img at bounding box center [52, 15] width 105 height 31
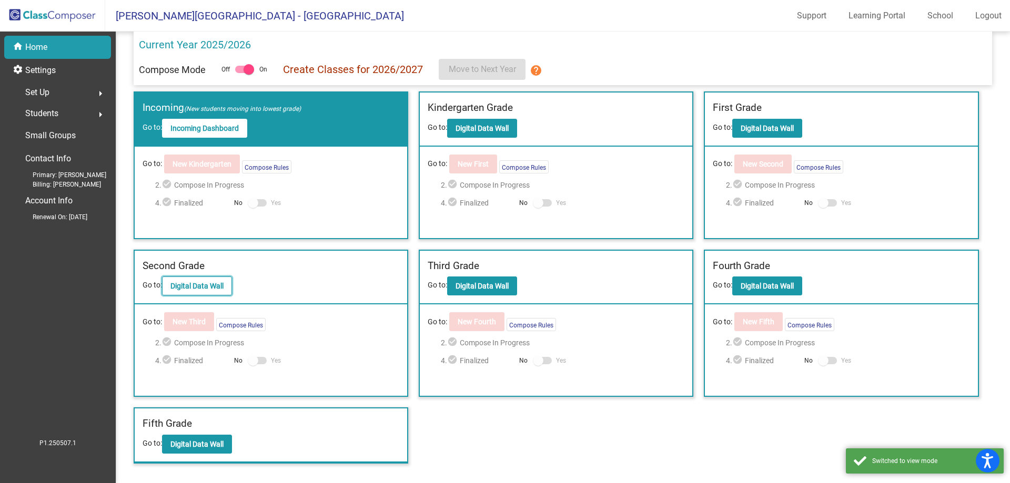
click at [182, 290] on b "Digital Data Wall" at bounding box center [196, 286] width 53 height 8
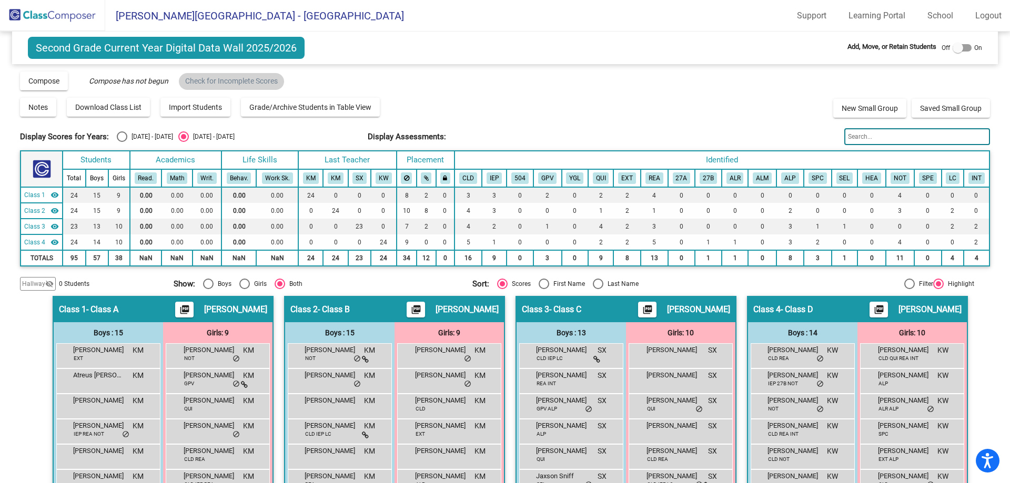
click at [57, 17] on img at bounding box center [52, 15] width 105 height 31
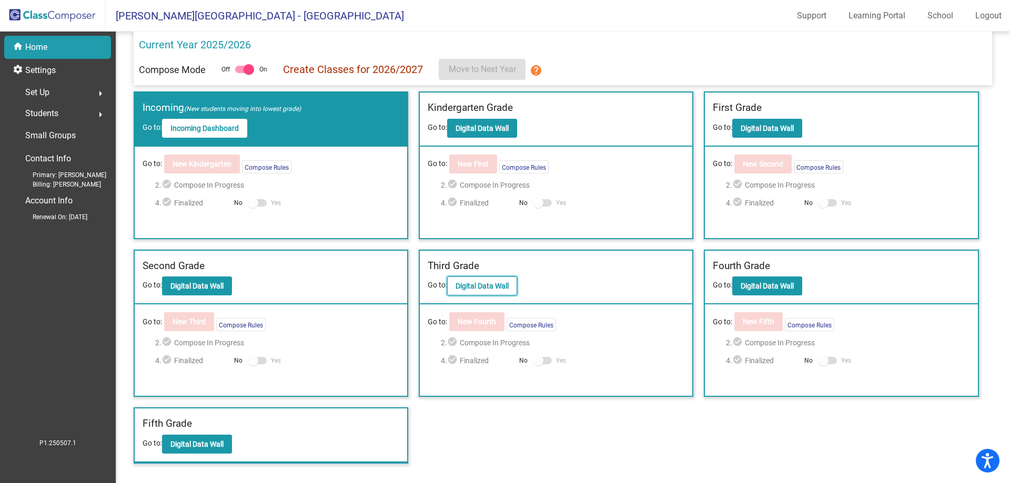
click at [504, 292] on button "Digital Data Wall" at bounding box center [482, 286] width 70 height 19
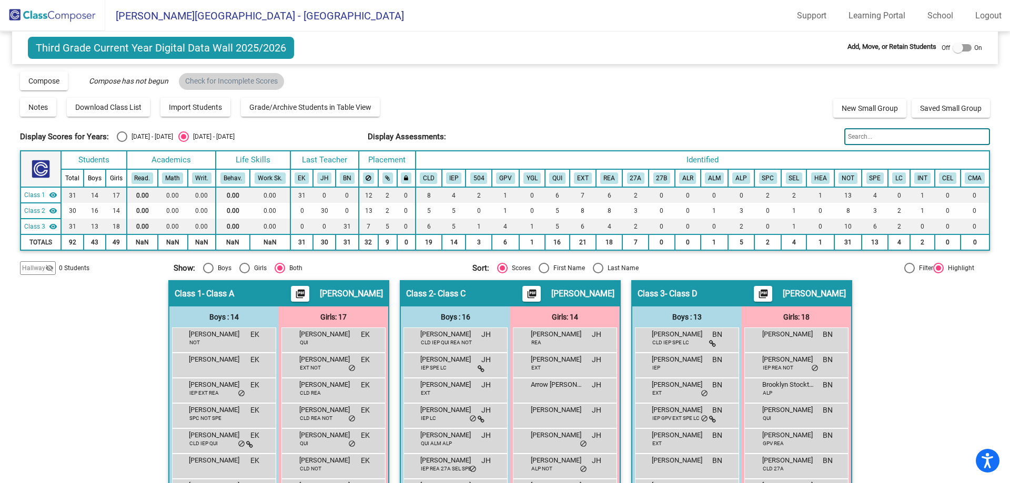
click at [80, 8] on img at bounding box center [52, 15] width 105 height 31
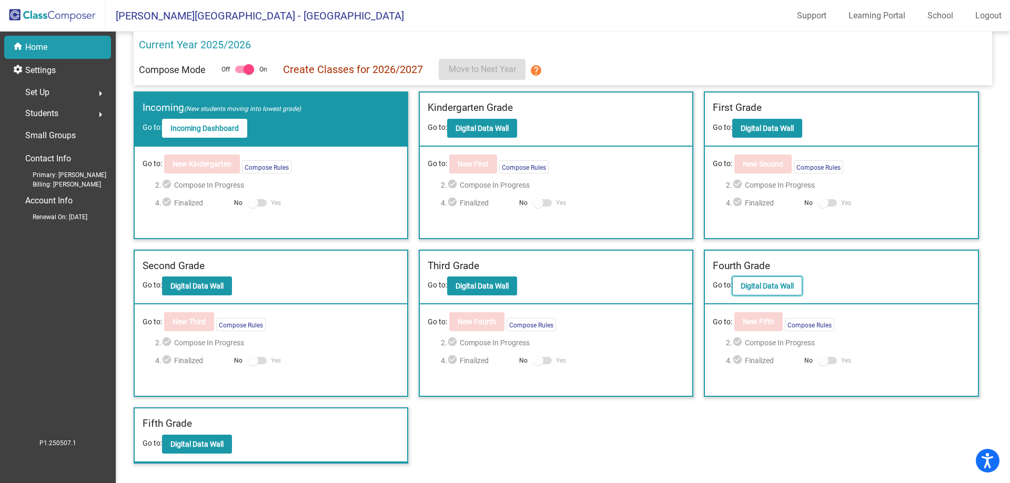
click at [784, 281] on button "Digital Data Wall" at bounding box center [767, 286] width 70 height 19
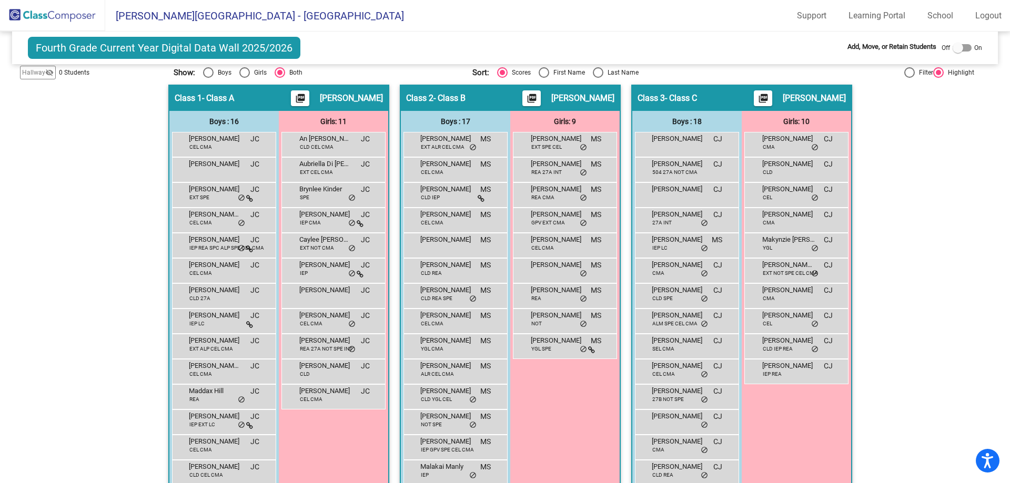
scroll to position [210, 0]
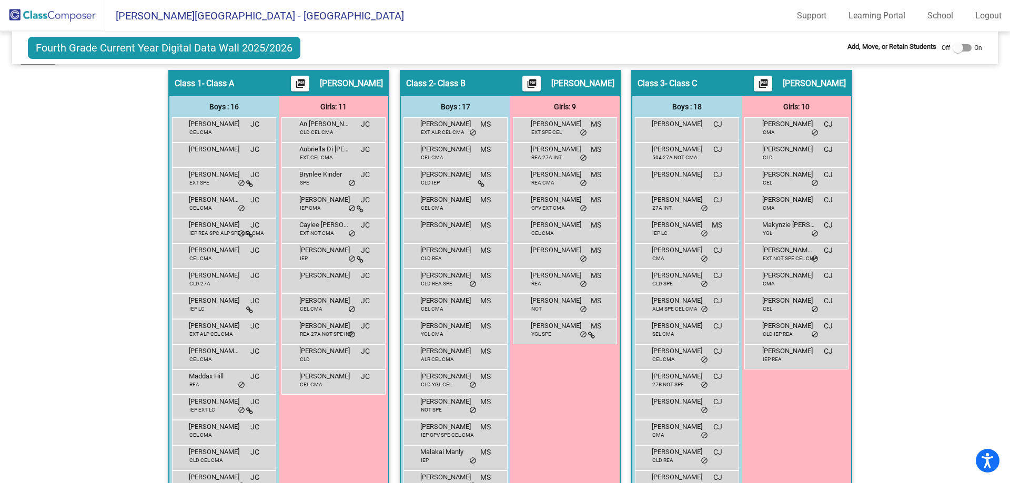
drag, startPoint x: 666, startPoint y: 178, endPoint x: 284, endPoint y: 166, distance: 382.5
click at [271, 162] on div "Hallway - Hallway Class picture_as_pdf Add Student First Name Last Name Student…" at bounding box center [504, 329] width 969 height 518
click at [964, 47] on div at bounding box center [961, 47] width 19 height 7
checkbox input "true"
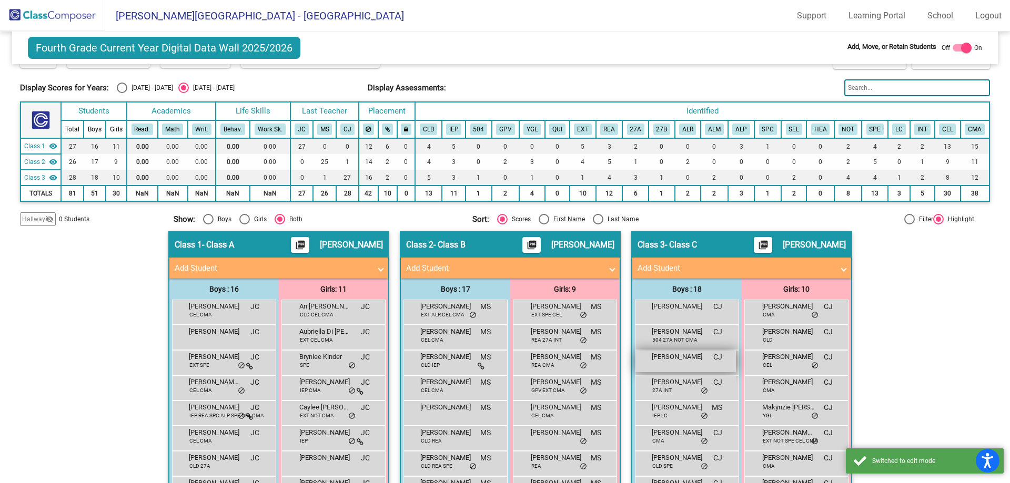
scroll to position [105, 0]
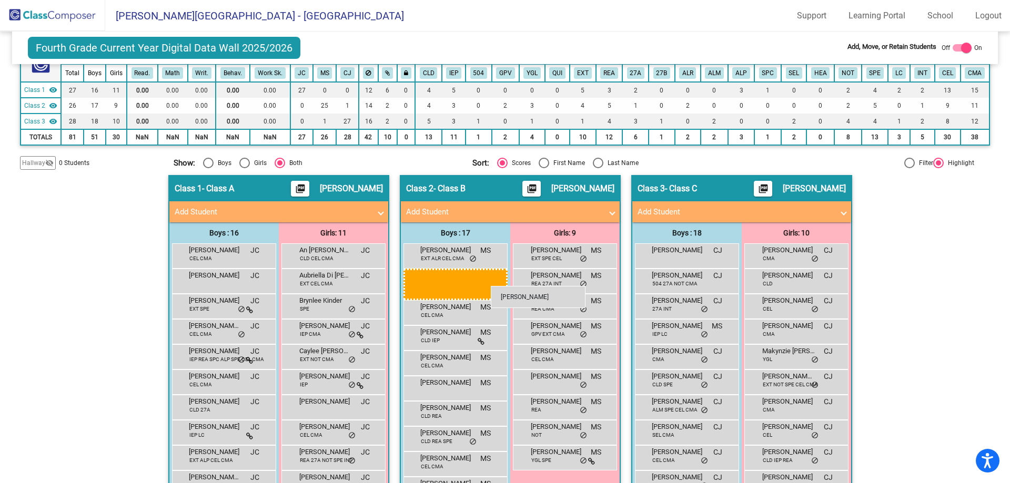
drag, startPoint x: 686, startPoint y: 305, endPoint x: 491, endPoint y: 286, distance: 196.5
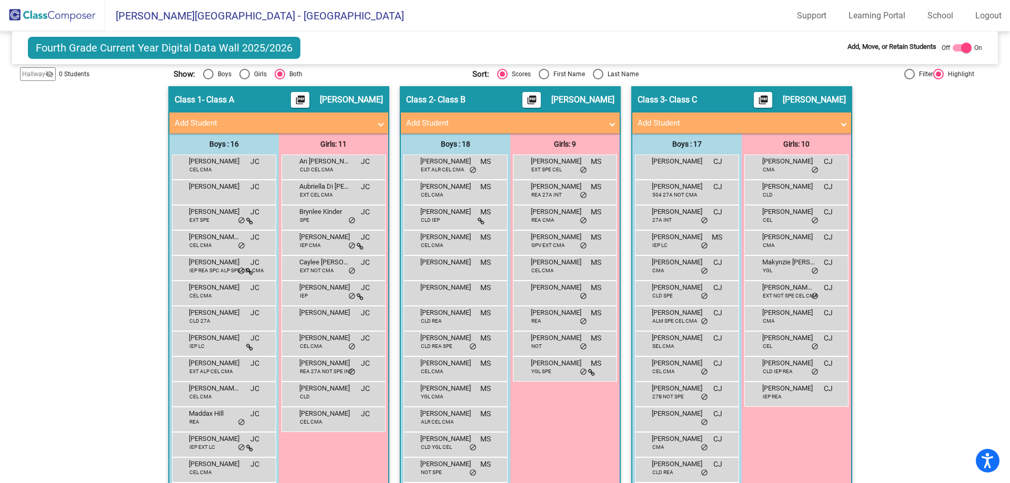
scroll to position [210, 0]
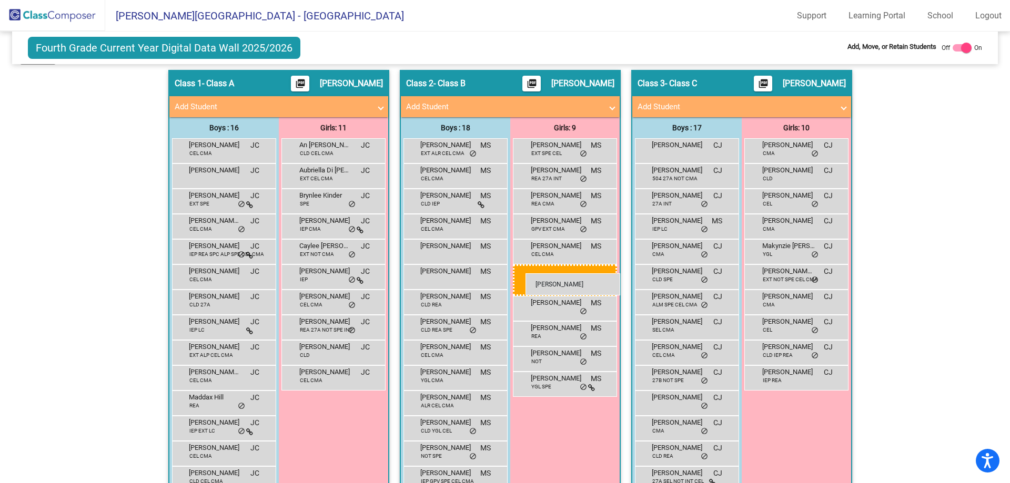
drag, startPoint x: 311, startPoint y: 303, endPoint x: 525, endPoint y: 273, distance: 216.0
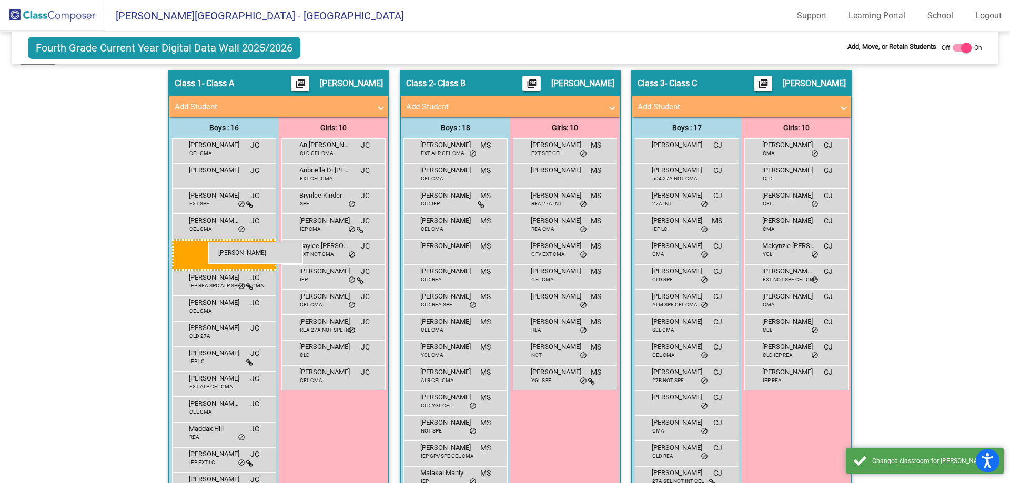
drag, startPoint x: 442, startPoint y: 277, endPoint x: 208, endPoint y: 242, distance: 236.6
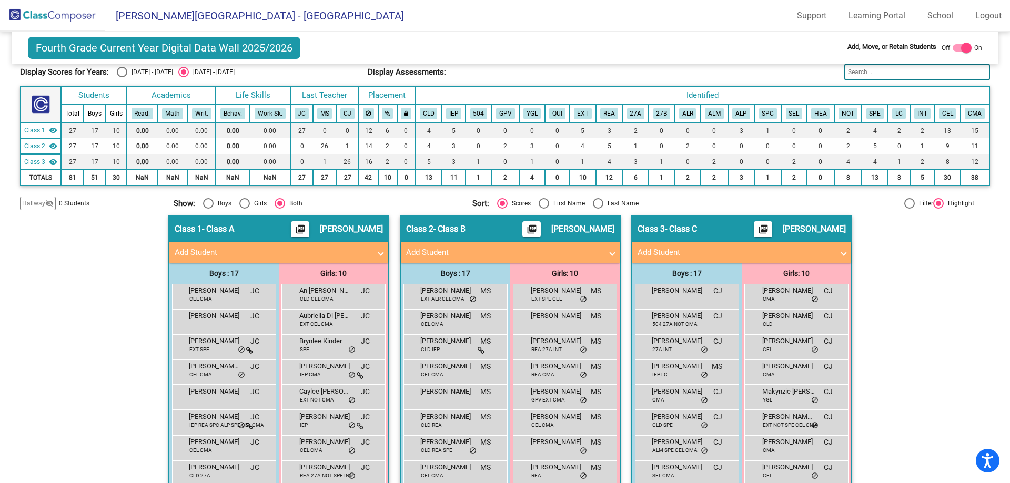
scroll to position [0, 0]
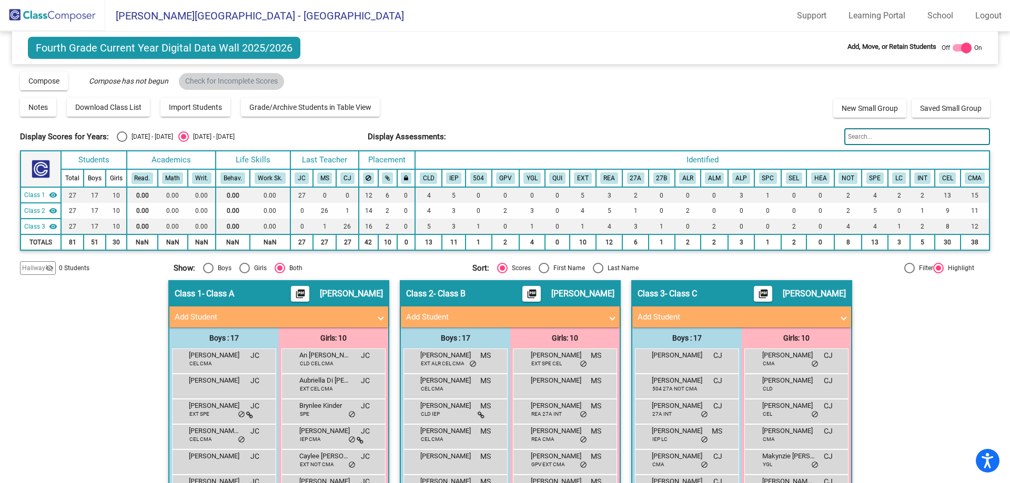
click at [56, 22] on img at bounding box center [52, 15] width 105 height 31
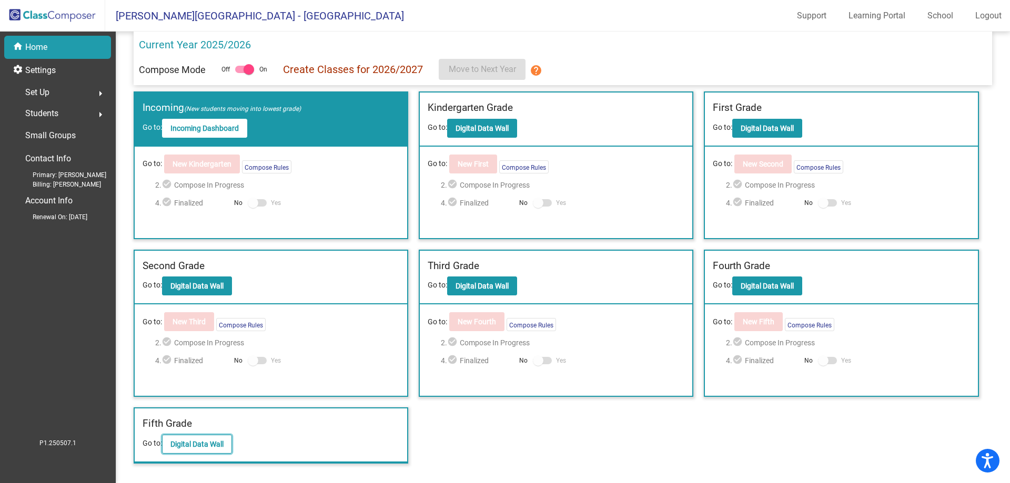
click at [214, 451] on button "Digital Data Wall" at bounding box center [197, 444] width 70 height 19
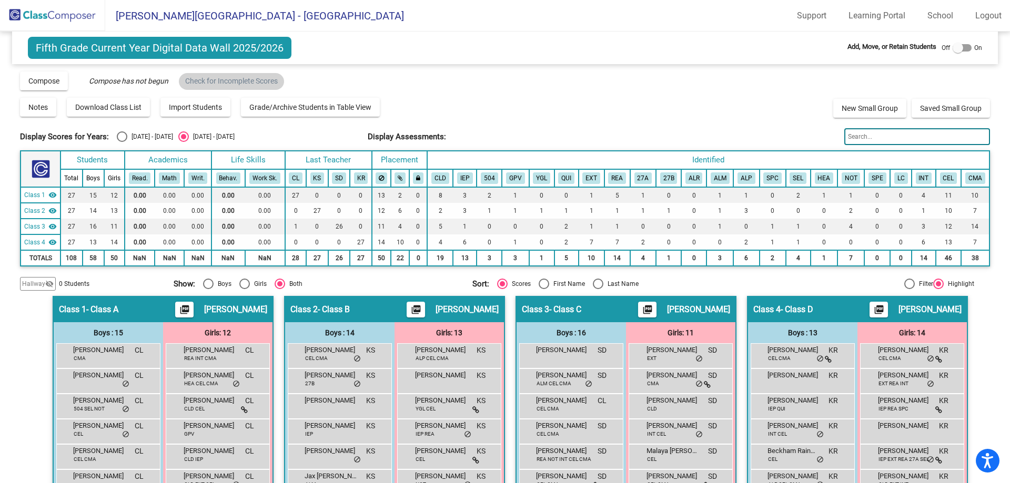
click at [80, 15] on img at bounding box center [52, 15] width 105 height 31
